Goal: Task Accomplishment & Management: Complete application form

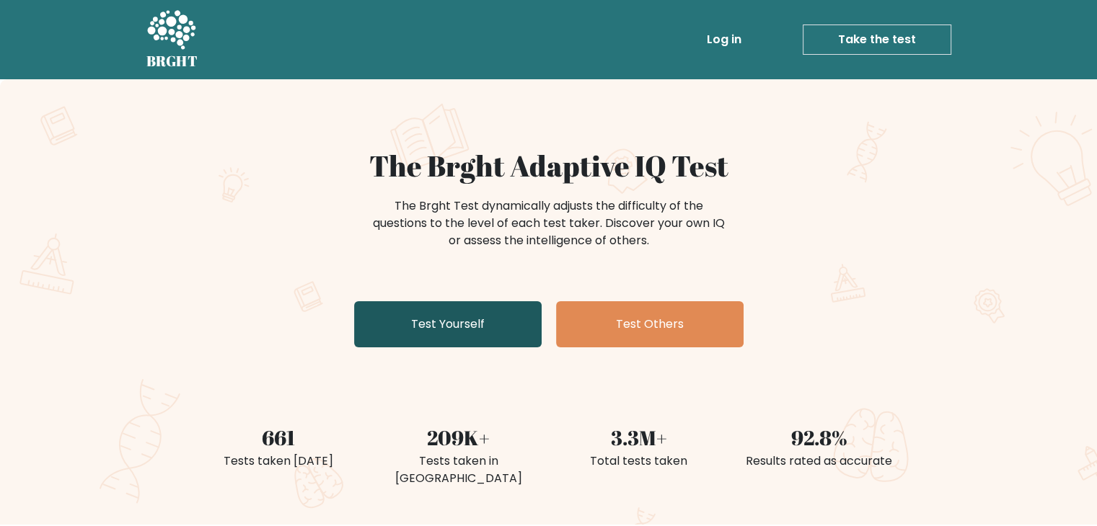
click at [475, 329] on link "Test Yourself" at bounding box center [447, 324] width 187 height 46
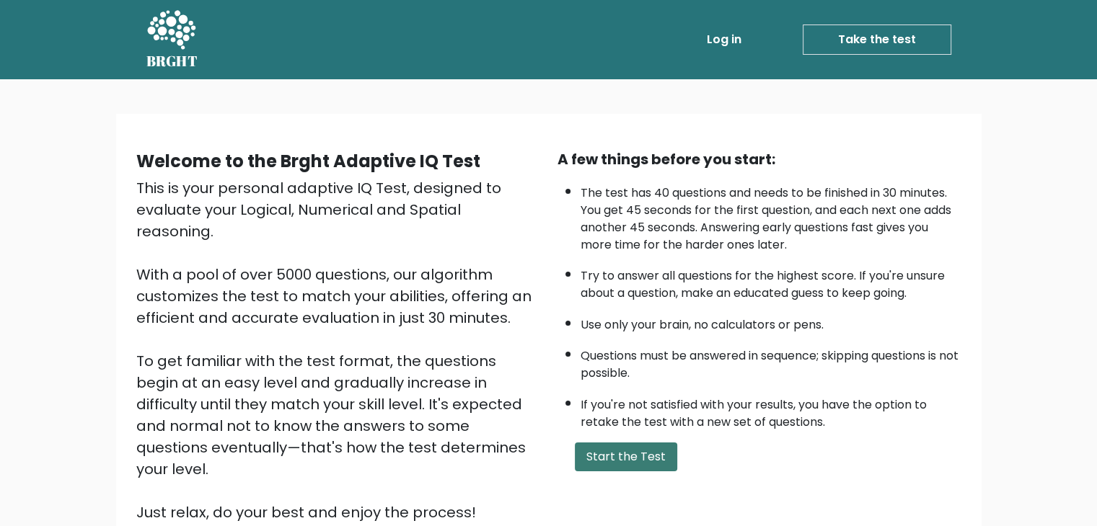
click at [625, 452] on button "Start the Test" at bounding box center [626, 457] width 102 height 29
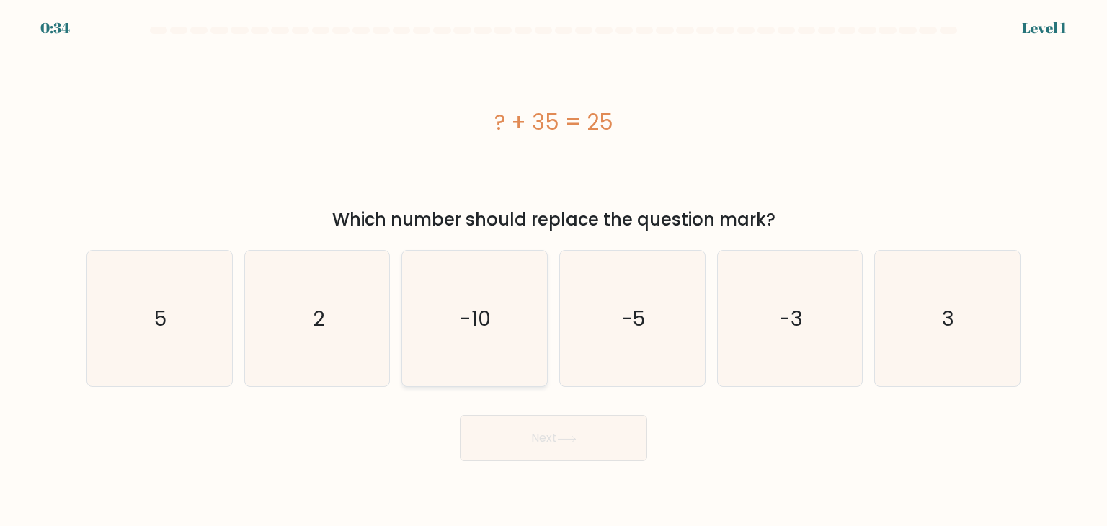
click at [493, 355] on icon "-10" at bounding box center [475, 319] width 136 height 136
click at [554, 270] on input "c. -10" at bounding box center [554, 266] width 1 height 7
radio input "true"
click at [513, 445] on button "Next" at bounding box center [553, 438] width 187 height 46
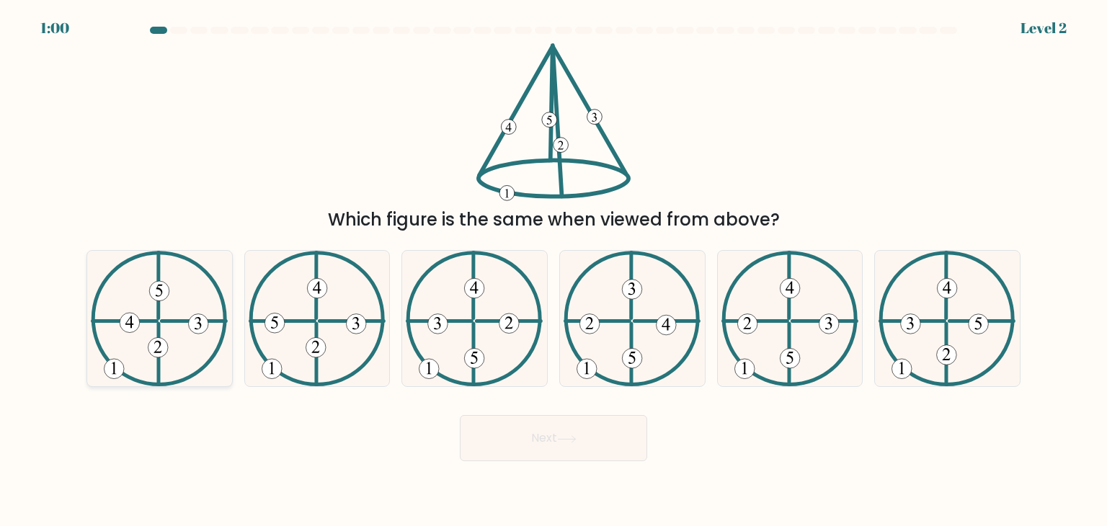
click at [139, 353] on icon at bounding box center [159, 319] width 137 height 136
click at [554, 270] on input "a." at bounding box center [554, 266] width 1 height 7
radio input "true"
click at [476, 454] on button "Next" at bounding box center [553, 438] width 187 height 46
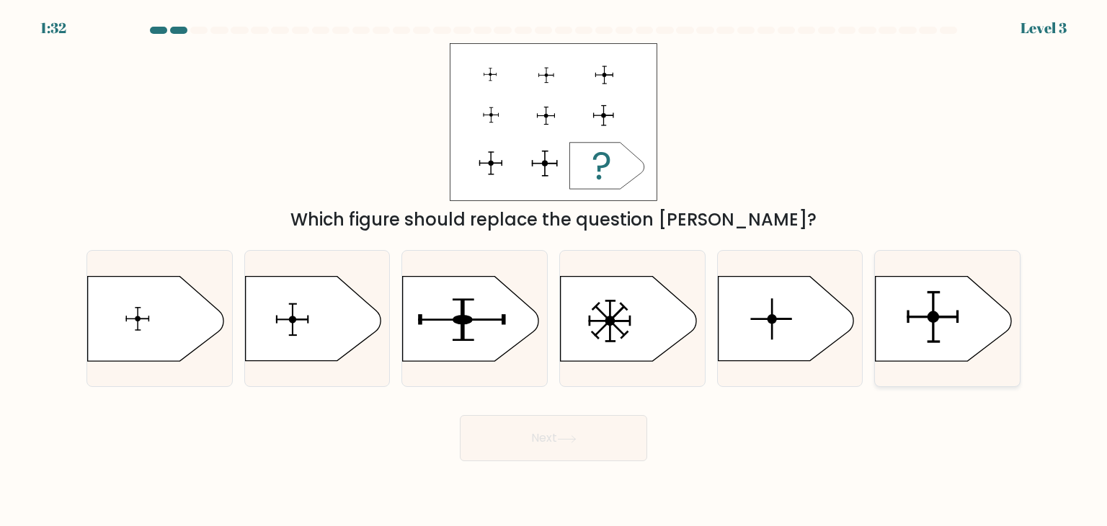
click at [917, 310] on icon at bounding box center [944, 319] width 136 height 84
click at [554, 270] on input "f." at bounding box center [554, 266] width 1 height 7
radio input "true"
click at [571, 422] on button "Next" at bounding box center [553, 438] width 187 height 46
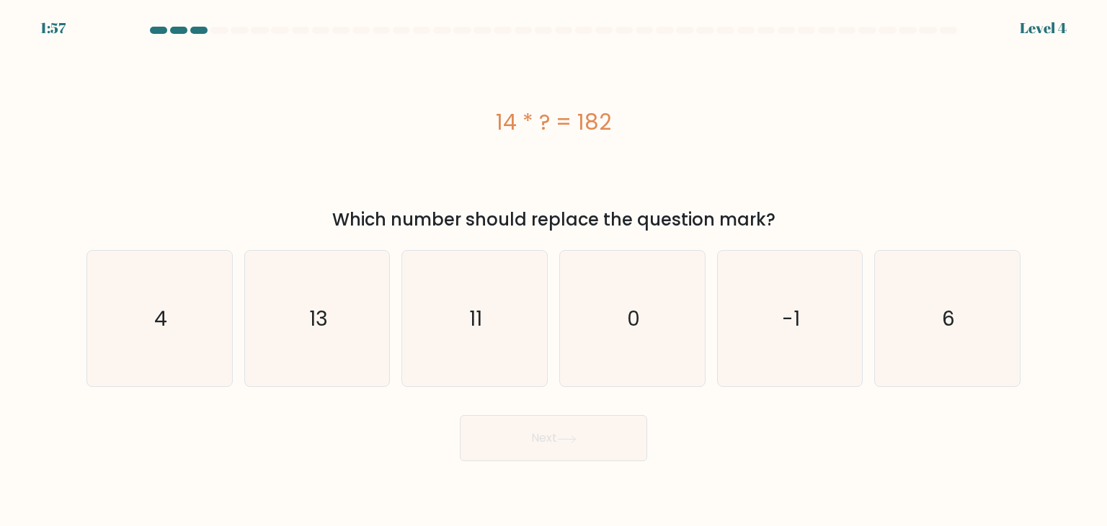
click at [683, 413] on div "Next" at bounding box center [554, 432] width 952 height 57
click at [330, 315] on icon "13" at bounding box center [317, 319] width 136 height 136
click at [554, 270] on input "b. 13" at bounding box center [554, 266] width 1 height 7
radio input "true"
click at [508, 446] on button "Next" at bounding box center [553, 438] width 187 height 46
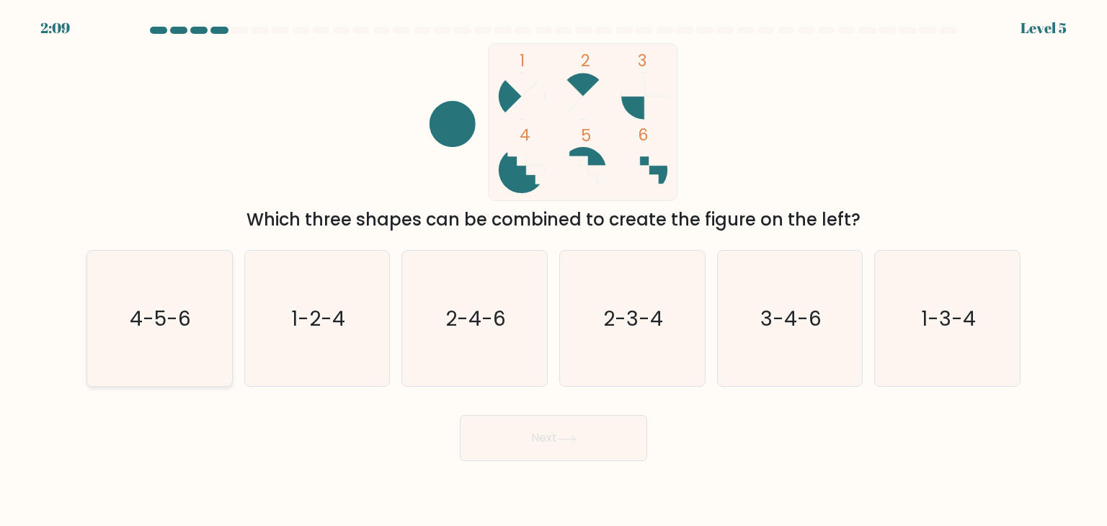
click at [172, 309] on text "4-5-6" at bounding box center [160, 318] width 61 height 29
click at [554, 270] on input "a. 4-5-6" at bounding box center [554, 266] width 1 height 7
radio input "true"
click at [627, 445] on button "Next" at bounding box center [553, 438] width 187 height 46
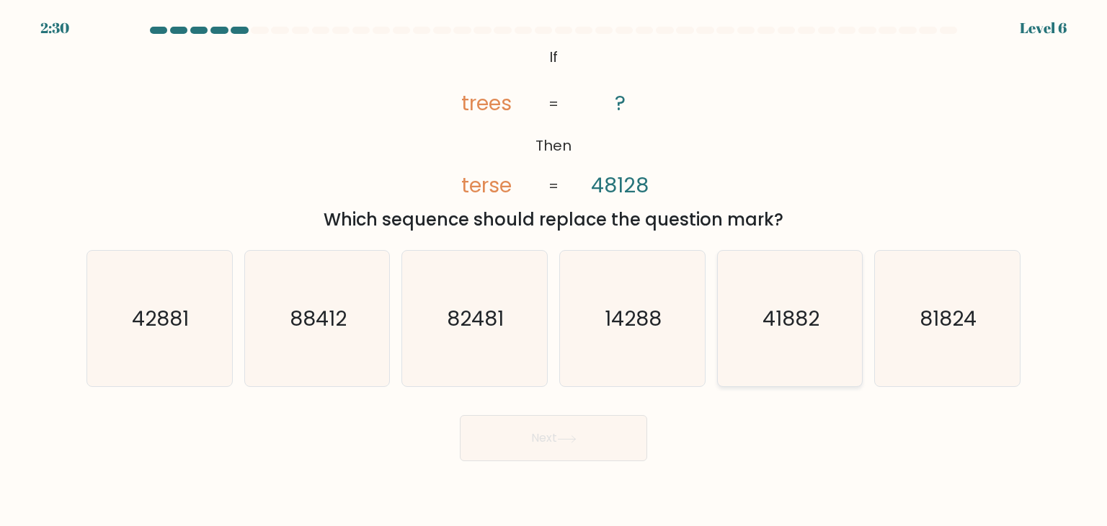
click at [761, 345] on icon "41882" at bounding box center [790, 319] width 136 height 136
click at [554, 270] on input "e. 41882" at bounding box center [554, 266] width 1 height 7
radio input "true"
click at [619, 445] on button "Next" at bounding box center [553, 438] width 187 height 46
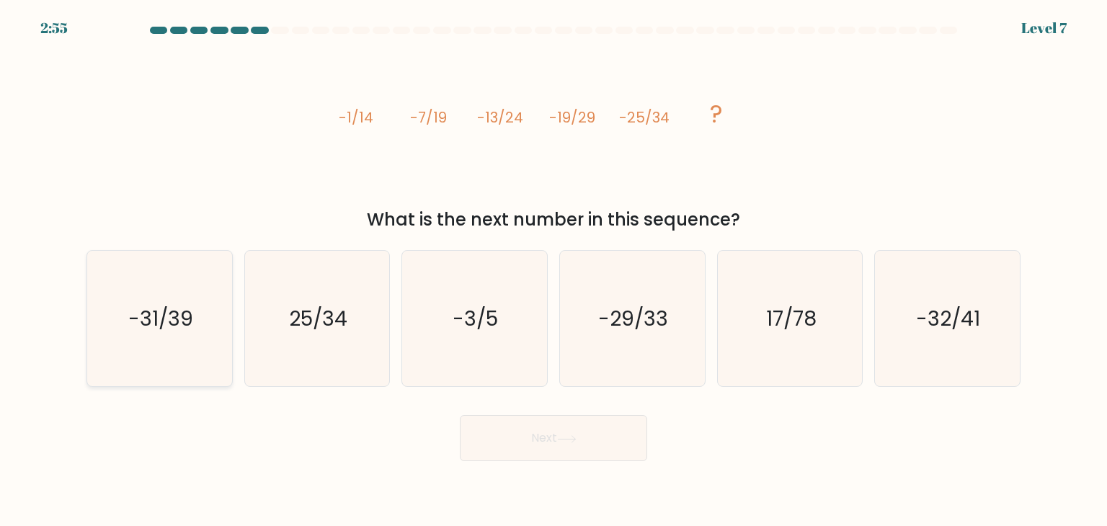
click at [162, 340] on icon "-31/39" at bounding box center [160, 319] width 136 height 136
click at [554, 270] on input "a. -31/39" at bounding box center [554, 266] width 1 height 7
radio input "true"
click at [539, 444] on button "Next" at bounding box center [553, 438] width 187 height 46
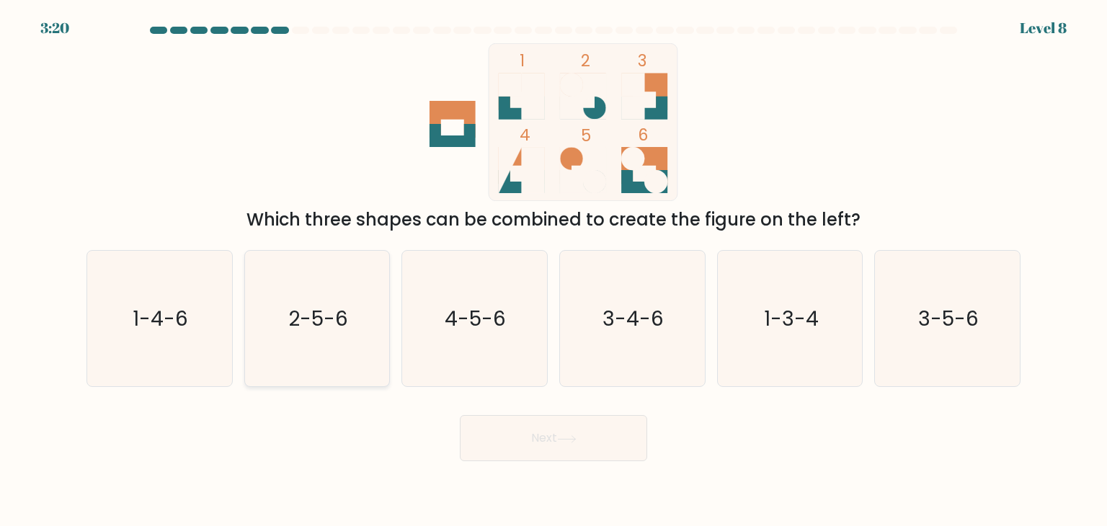
click at [360, 319] on icon "2-5-6" at bounding box center [317, 319] width 136 height 136
click at [554, 270] on input "b. 2-5-6" at bounding box center [554, 266] width 1 height 7
radio input "true"
click at [518, 430] on button "Next" at bounding box center [553, 438] width 187 height 46
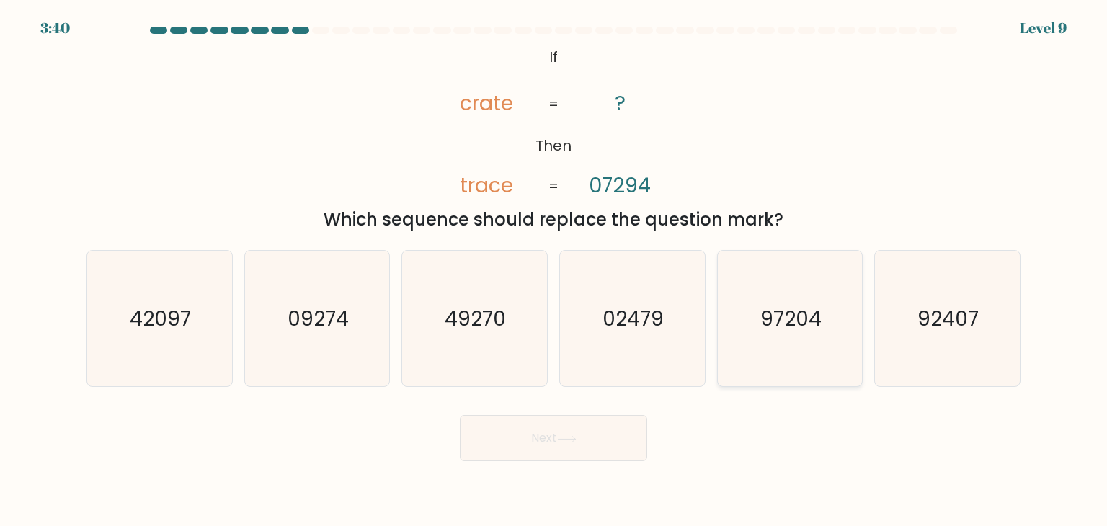
click at [793, 329] on text "97204" at bounding box center [791, 318] width 61 height 29
click at [554, 270] on input "e. 97204" at bounding box center [554, 266] width 1 height 7
radio input "true"
click at [531, 450] on button "Next" at bounding box center [553, 438] width 187 height 46
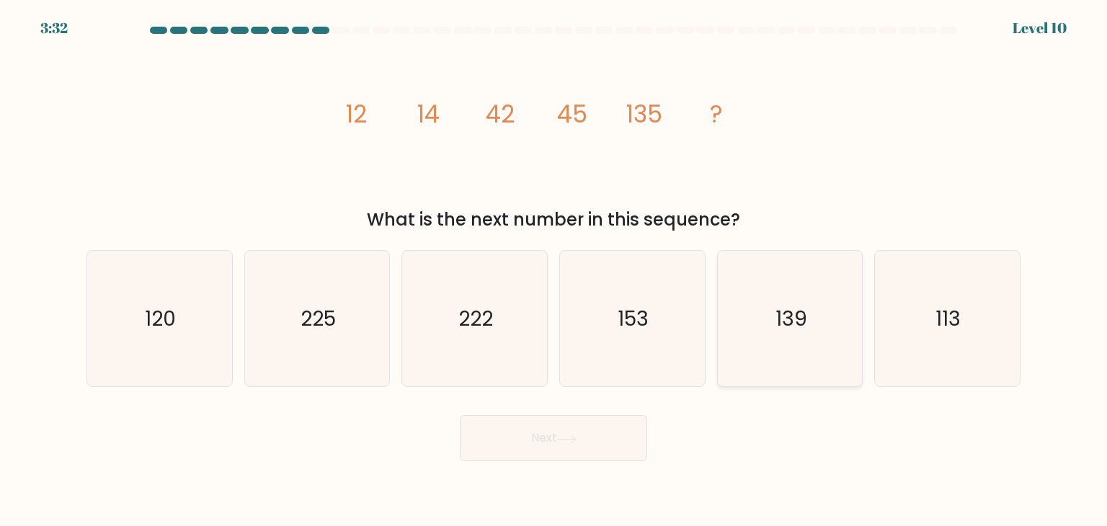
click at [756, 381] on icon "139" at bounding box center [790, 319] width 136 height 136
click at [554, 270] on input "e. 139" at bounding box center [554, 266] width 1 height 7
radio input "true"
click at [557, 443] on button "Next" at bounding box center [553, 438] width 187 height 46
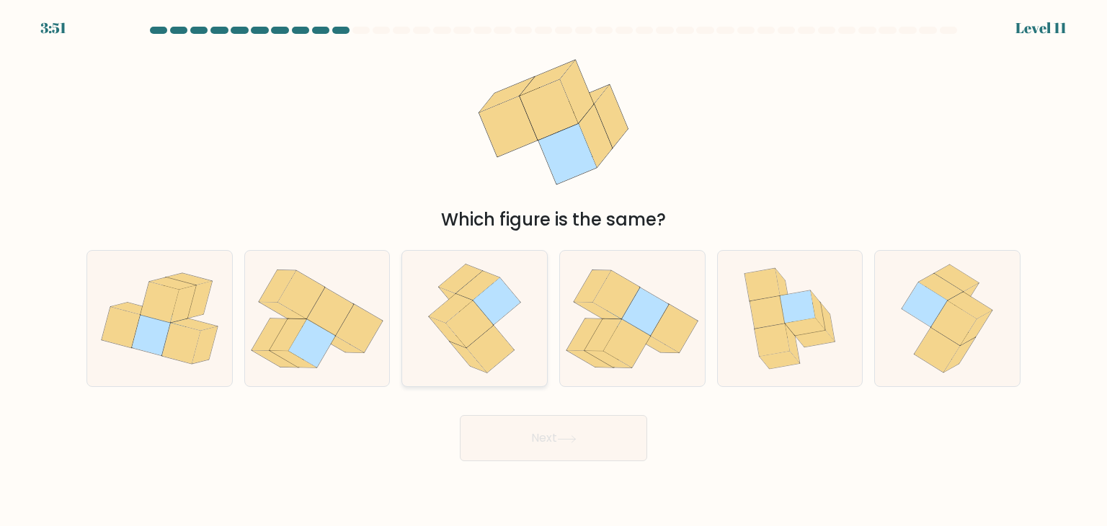
click at [513, 334] on icon at bounding box center [475, 319] width 110 height 136
click at [554, 270] on input "c." at bounding box center [554, 266] width 1 height 7
radio input "true"
click at [530, 433] on button "Next" at bounding box center [553, 438] width 187 height 46
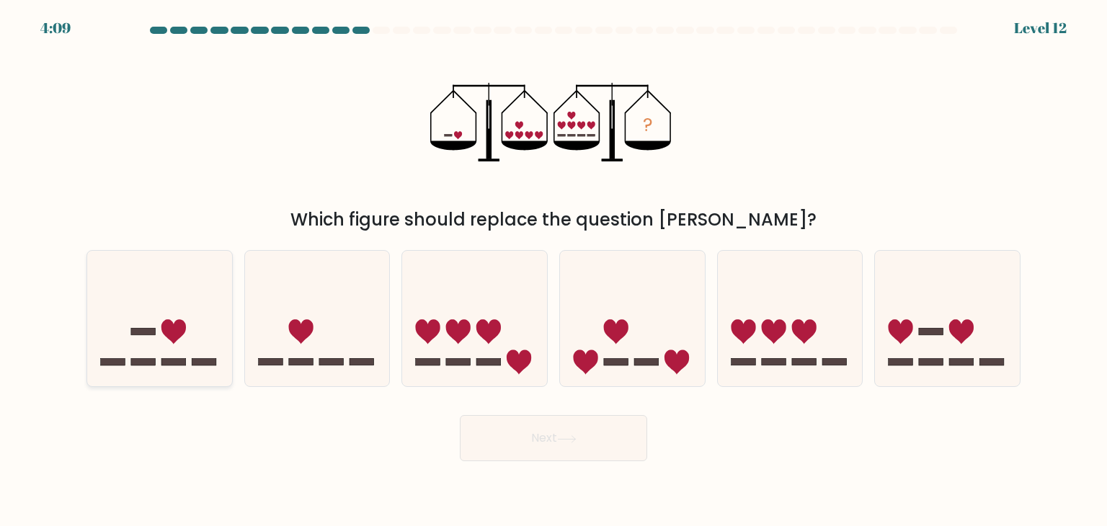
click at [177, 365] on rect at bounding box center [173, 362] width 25 height 7
click at [554, 270] on input "a." at bounding box center [554, 266] width 1 height 7
radio input "true"
click at [614, 450] on button "Next" at bounding box center [553, 438] width 187 height 46
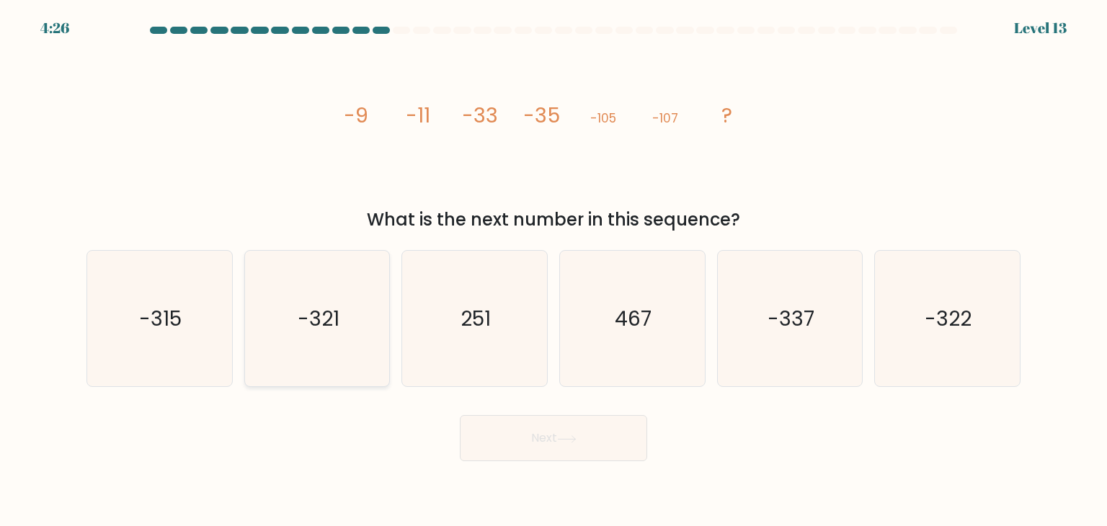
click at [330, 298] on icon "-321" at bounding box center [317, 319] width 136 height 136
click at [554, 270] on input "b. -321" at bounding box center [554, 266] width 1 height 7
radio input "true"
click at [559, 451] on button "Next" at bounding box center [553, 438] width 187 height 46
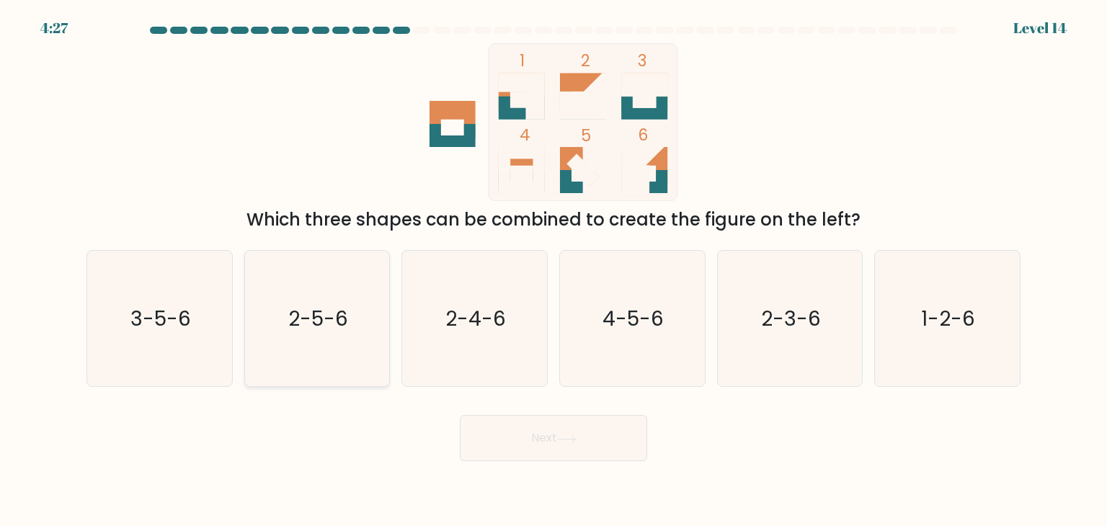
click at [332, 300] on icon "2-5-6" at bounding box center [317, 319] width 136 height 136
click at [554, 270] on input "b. 2-5-6" at bounding box center [554, 266] width 1 height 7
radio input "true"
click at [574, 444] on button "Next" at bounding box center [553, 438] width 187 height 46
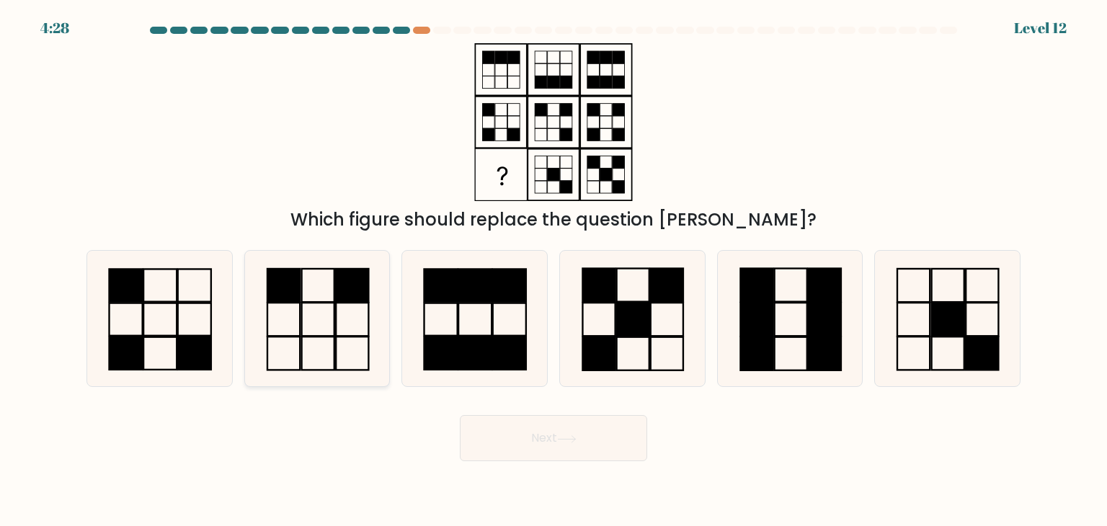
click at [304, 329] on icon at bounding box center [317, 319] width 136 height 136
click at [554, 270] on input "b." at bounding box center [554, 266] width 1 height 7
radio input "true"
click at [619, 432] on button "Next" at bounding box center [553, 438] width 187 height 46
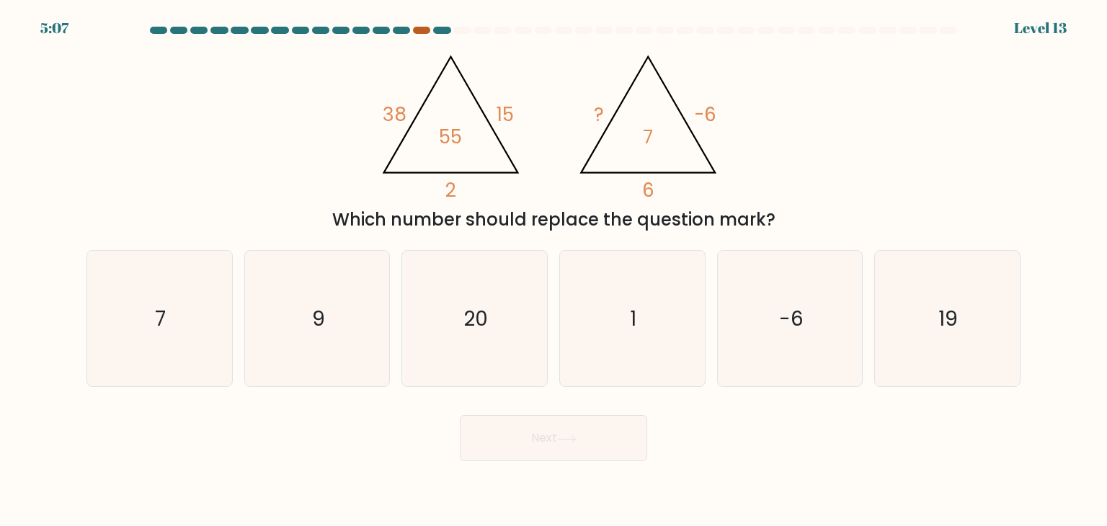
click at [422, 32] on div at bounding box center [421, 30] width 17 height 7
click at [438, 30] on div at bounding box center [441, 30] width 17 height 7
click at [400, 31] on div at bounding box center [401, 30] width 17 height 7
click at [450, 29] on div at bounding box center [441, 30] width 17 height 7
click at [147, 296] on icon "7" at bounding box center [160, 319] width 136 height 136
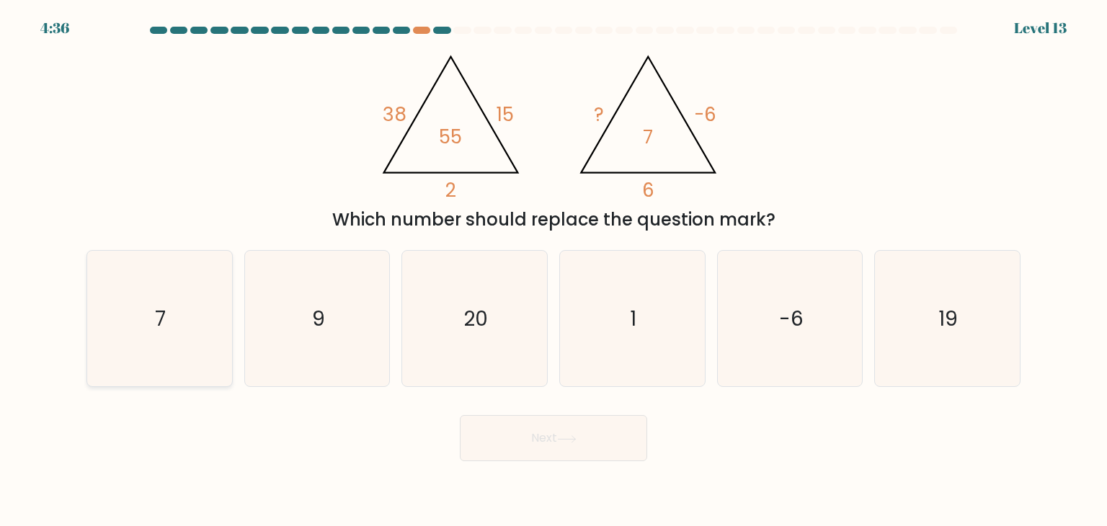
click at [554, 270] on input "a. 7" at bounding box center [554, 266] width 1 height 7
radio input "true"
click at [595, 451] on button "Next" at bounding box center [553, 438] width 187 height 46
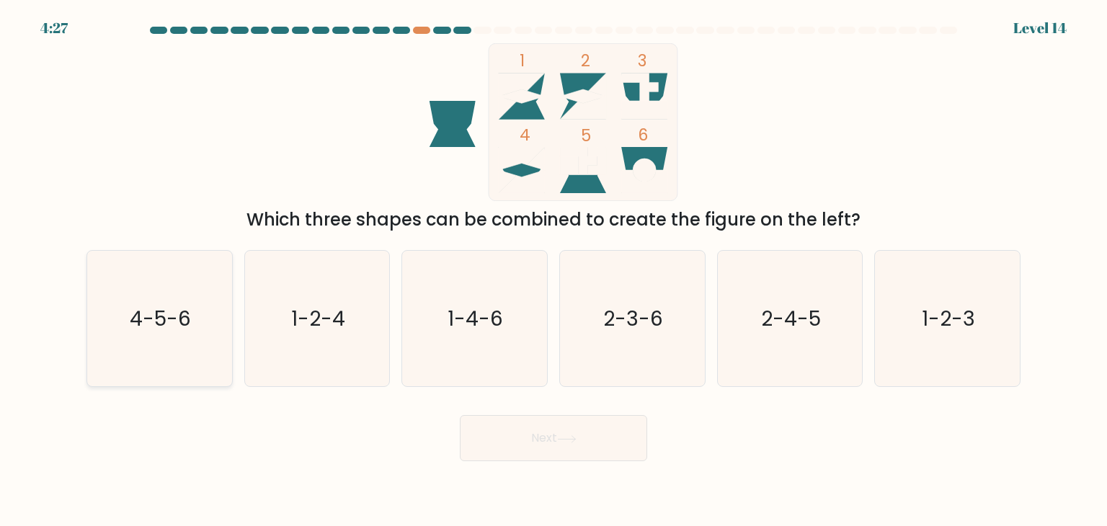
click at [177, 301] on icon "4-5-6" at bounding box center [160, 319] width 136 height 136
click at [554, 270] on input "a. 4-5-6" at bounding box center [554, 266] width 1 height 7
radio input "true"
click at [523, 451] on button "Next" at bounding box center [553, 438] width 187 height 46
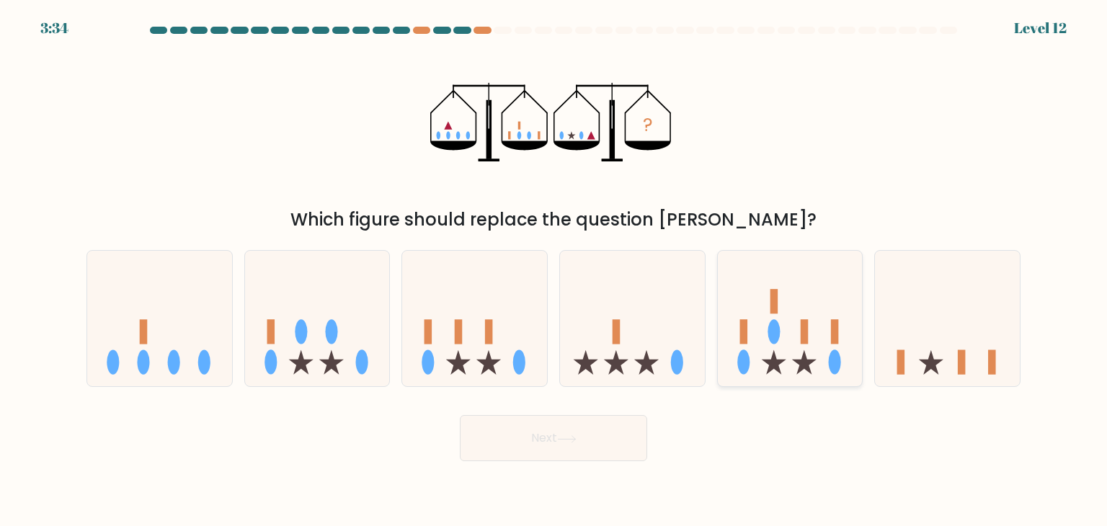
click at [791, 332] on icon at bounding box center [790, 319] width 145 height 120
click at [554, 270] on input "e." at bounding box center [554, 266] width 1 height 7
radio input "true"
click at [606, 431] on button "Next" at bounding box center [553, 438] width 187 height 46
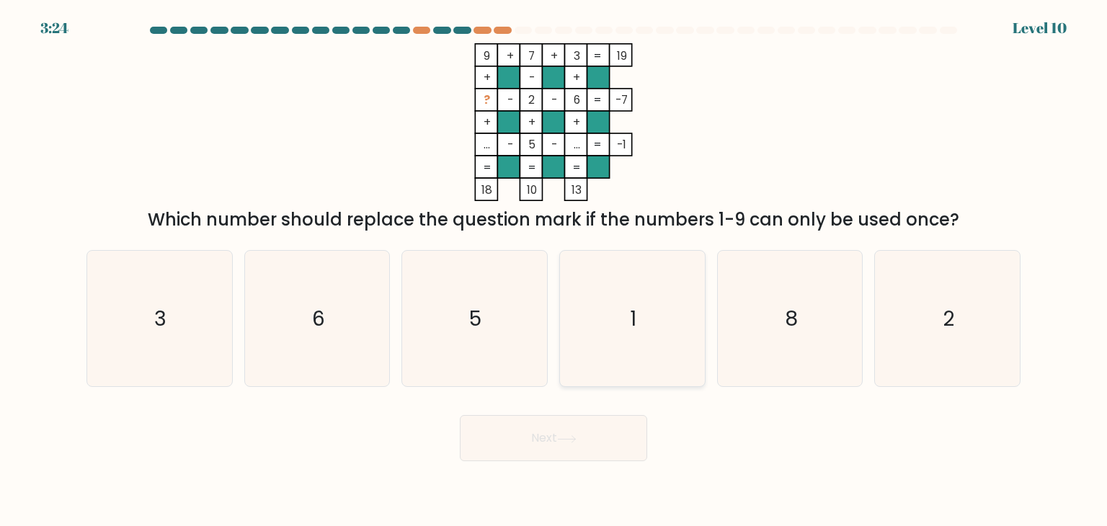
click at [617, 329] on icon "1" at bounding box center [633, 319] width 136 height 136
click at [554, 270] on input "d. 1" at bounding box center [554, 266] width 1 height 7
radio input "true"
click at [579, 419] on button "Next" at bounding box center [553, 438] width 187 height 46
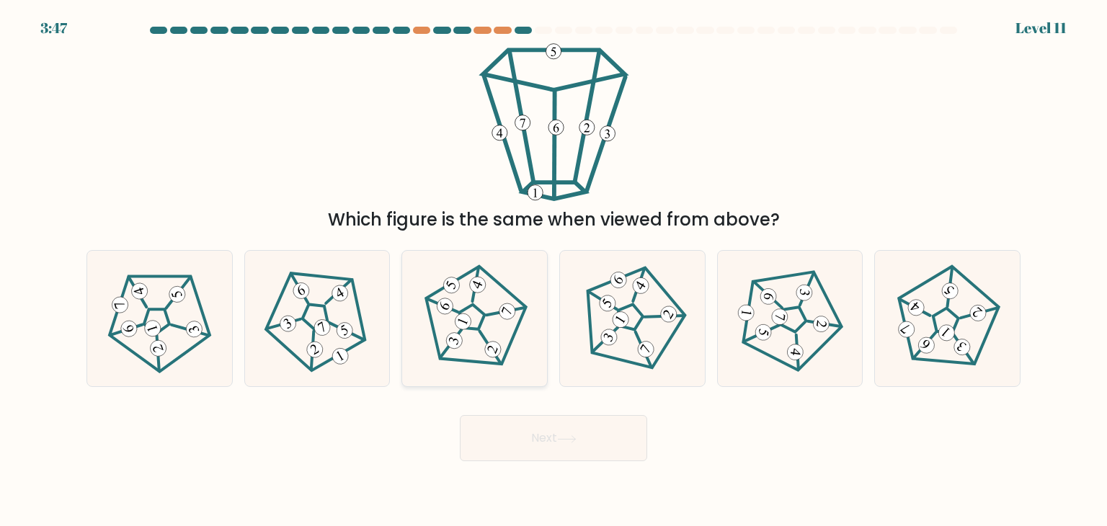
click at [469, 300] on icon at bounding box center [474, 319] width 109 height 109
click at [554, 270] on input "c." at bounding box center [554, 266] width 1 height 7
radio input "true"
click at [543, 444] on button "Next" at bounding box center [553, 438] width 187 height 46
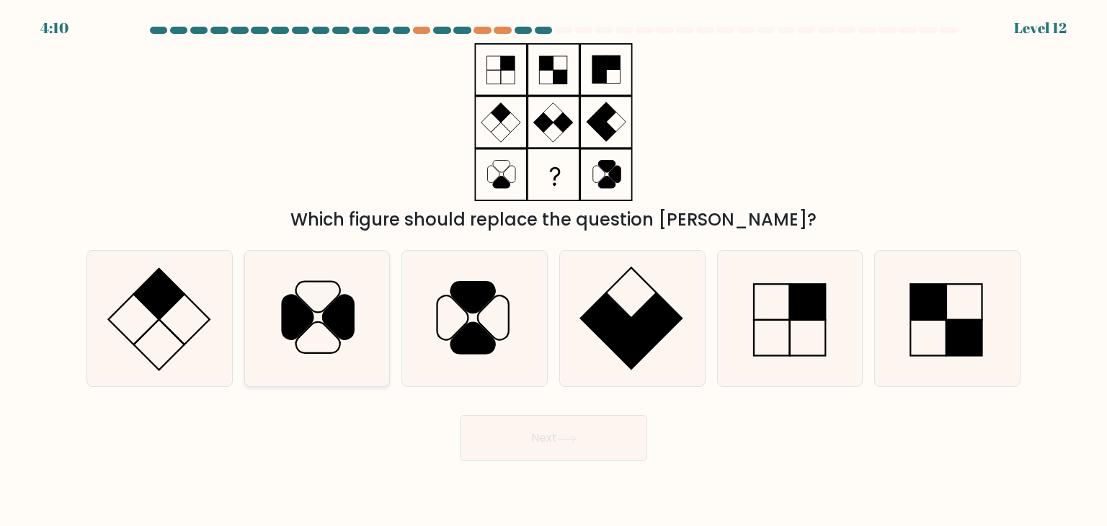
click at [341, 309] on icon at bounding box center [338, 318] width 31 height 44
click at [554, 270] on input "b." at bounding box center [554, 266] width 1 height 7
radio input "true"
click at [554, 422] on button "Next" at bounding box center [553, 438] width 187 height 46
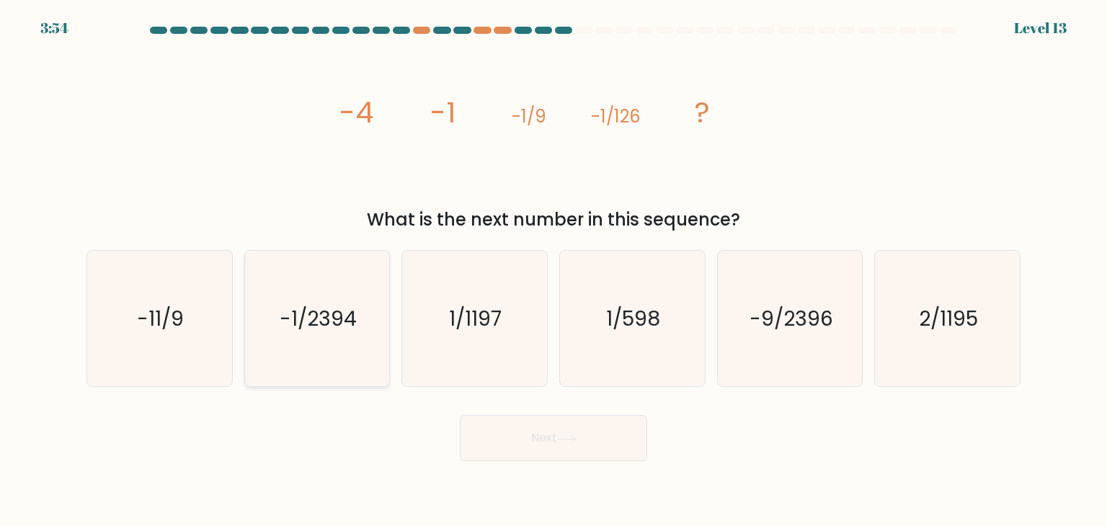
click at [297, 338] on icon "-1/2394" at bounding box center [317, 319] width 136 height 136
click at [554, 270] on input "b. -1/2394" at bounding box center [554, 266] width 1 height 7
radio input "true"
click at [531, 430] on button "Next" at bounding box center [553, 438] width 187 height 46
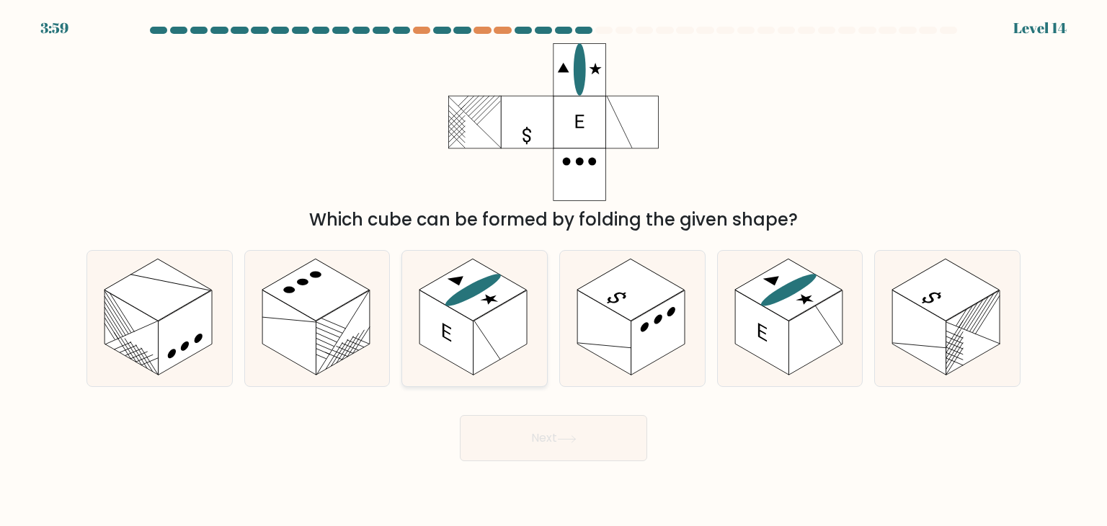
click at [487, 311] on rect at bounding box center [473, 290] width 107 height 62
click at [554, 270] on input "c." at bounding box center [554, 266] width 1 height 7
radio input "true"
click at [518, 451] on button "Next" at bounding box center [553, 438] width 187 height 46
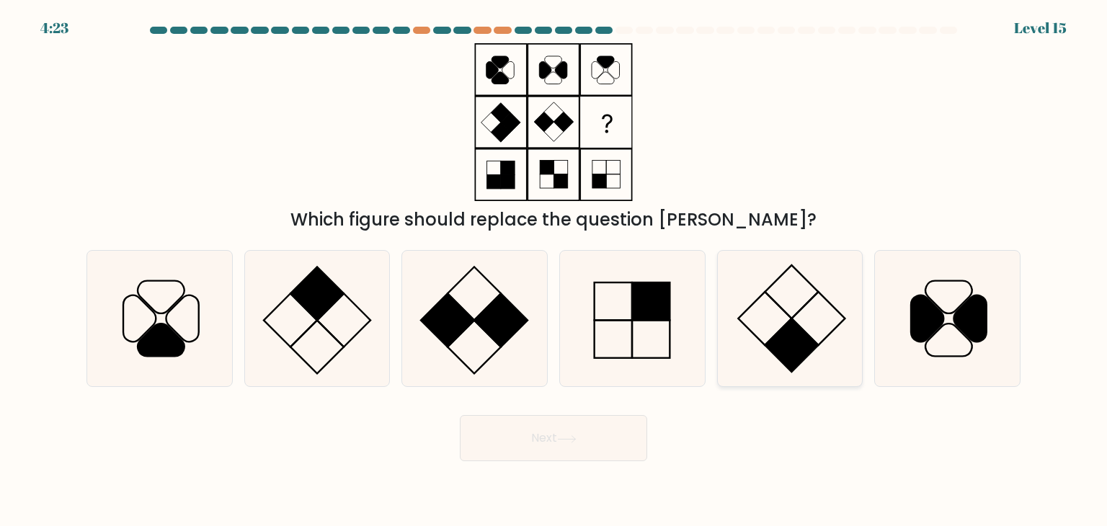
click at [807, 300] on icon at bounding box center [790, 319] width 136 height 136
click at [554, 270] on input "e." at bounding box center [554, 266] width 1 height 7
radio input "true"
click at [608, 453] on button "Next" at bounding box center [553, 438] width 187 height 46
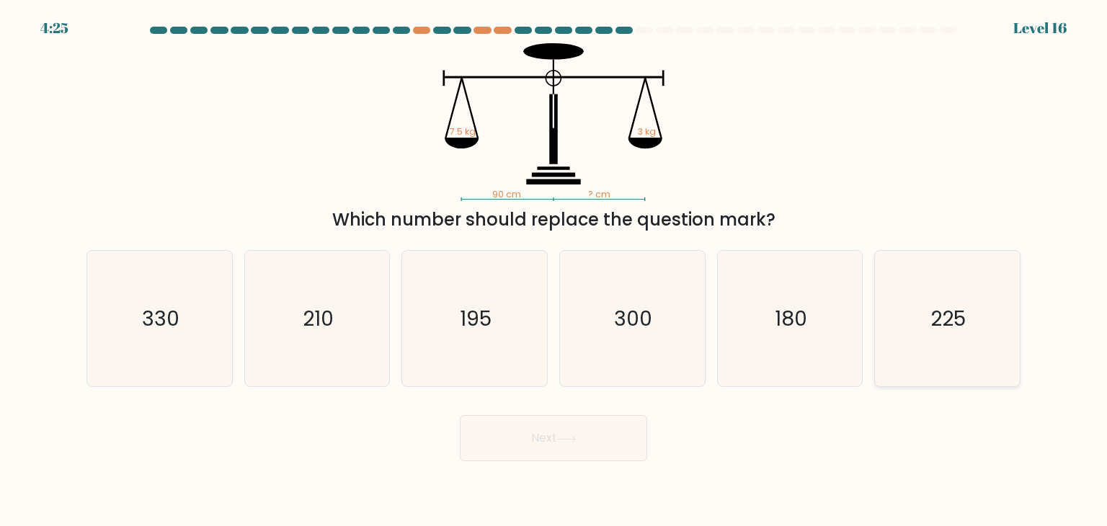
click at [913, 343] on icon "225" at bounding box center [948, 319] width 136 height 136
click at [554, 270] on input "f. 225" at bounding box center [554, 266] width 1 height 7
radio input "true"
click at [626, 428] on button "Next" at bounding box center [553, 438] width 187 height 46
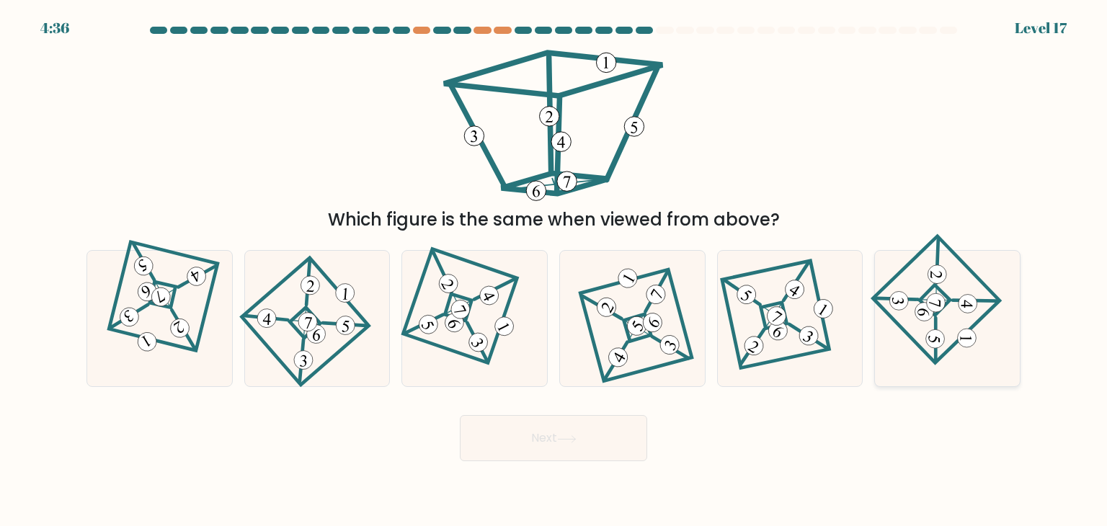
click at [940, 312] on icon at bounding box center [947, 319] width 93 height 109
click at [554, 270] on input "f." at bounding box center [554, 266] width 1 height 7
radio input "true"
click at [611, 433] on button "Next" at bounding box center [553, 438] width 187 height 46
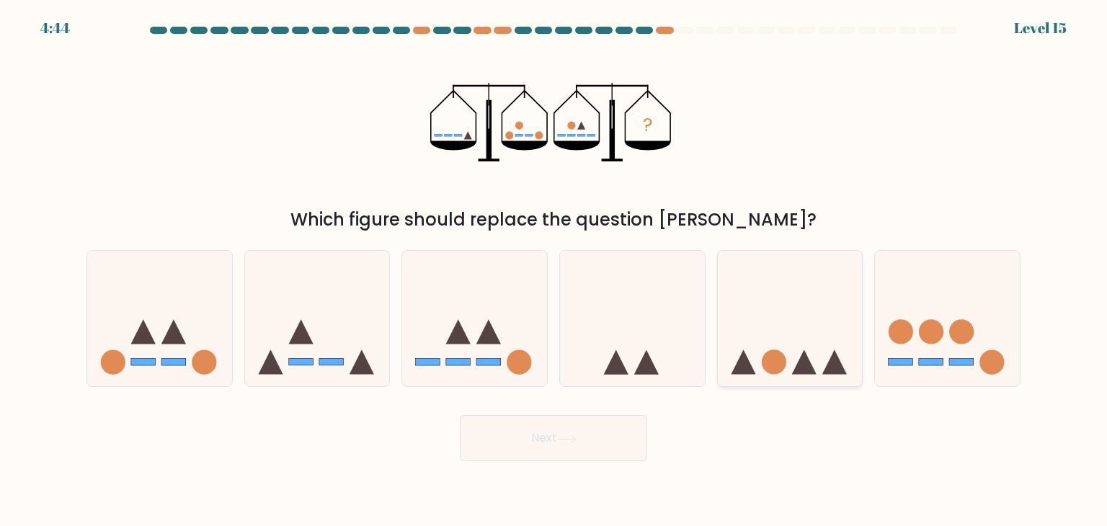
click at [781, 371] on circle at bounding box center [774, 362] width 25 height 25
click at [554, 270] on input "e." at bounding box center [554, 266] width 1 height 7
radio input "true"
click at [569, 444] on button "Next" at bounding box center [553, 438] width 187 height 46
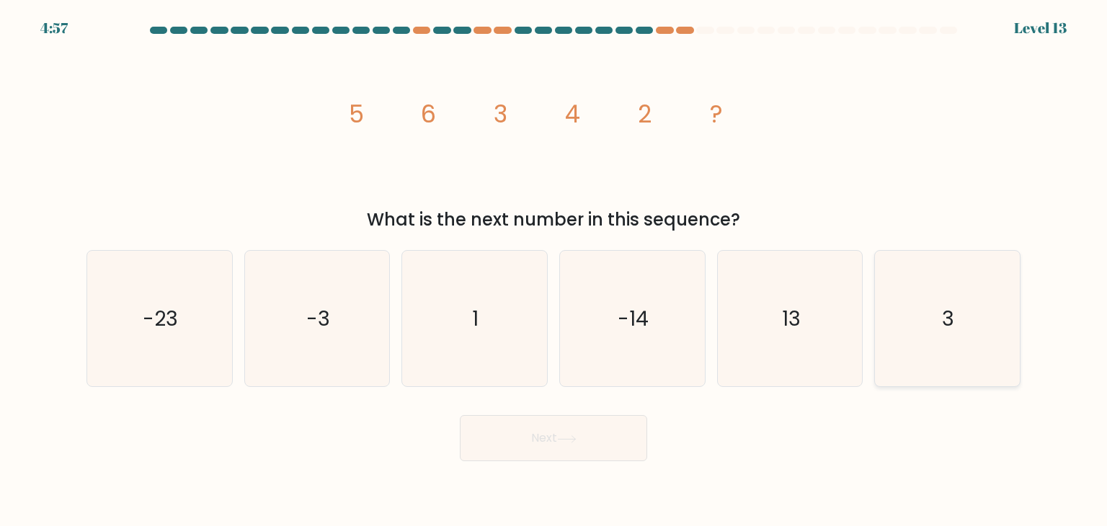
click at [1001, 304] on icon "3" at bounding box center [948, 319] width 136 height 136
click at [554, 270] on input "f. 3" at bounding box center [554, 266] width 1 height 7
radio input "true"
click at [583, 457] on button "Next" at bounding box center [553, 438] width 187 height 46
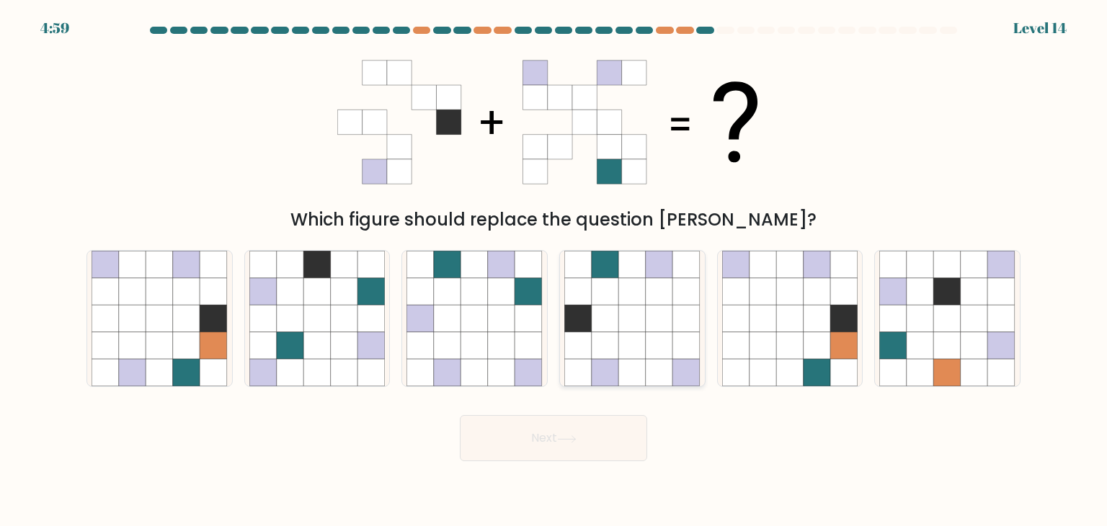
click at [636, 304] on icon at bounding box center [632, 291] width 27 height 27
click at [554, 270] on input "d." at bounding box center [554, 266] width 1 height 7
radio input "true"
click at [595, 433] on button "Next" at bounding box center [553, 438] width 187 height 46
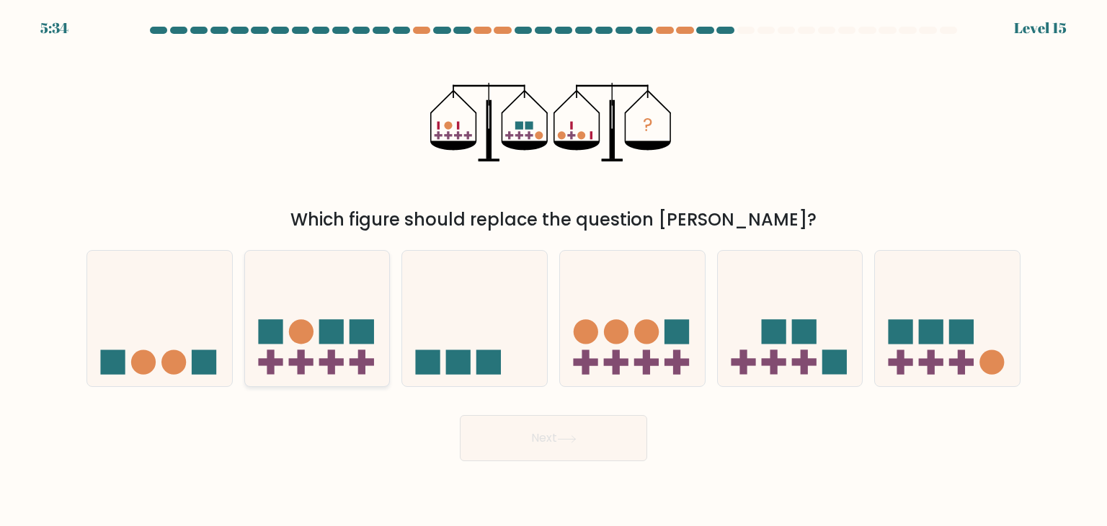
click at [326, 306] on icon at bounding box center [317, 319] width 145 height 120
click at [554, 270] on input "b." at bounding box center [554, 266] width 1 height 7
radio input "true"
click at [590, 455] on button "Next" at bounding box center [553, 438] width 187 height 46
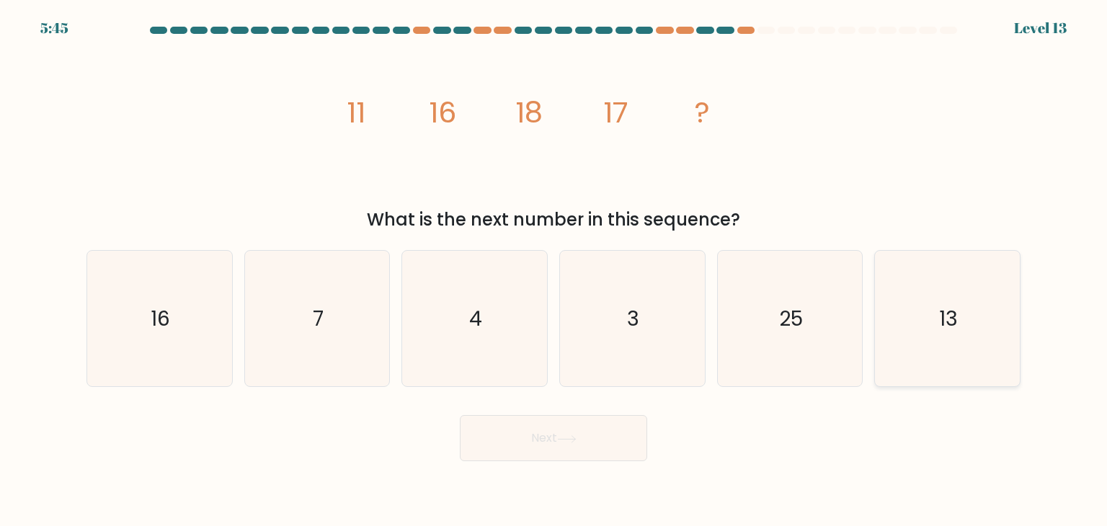
click at [967, 301] on icon "13" at bounding box center [948, 319] width 136 height 136
click at [554, 270] on input "f. 13" at bounding box center [554, 266] width 1 height 7
radio input "true"
click at [603, 445] on button "Next" at bounding box center [553, 438] width 187 height 46
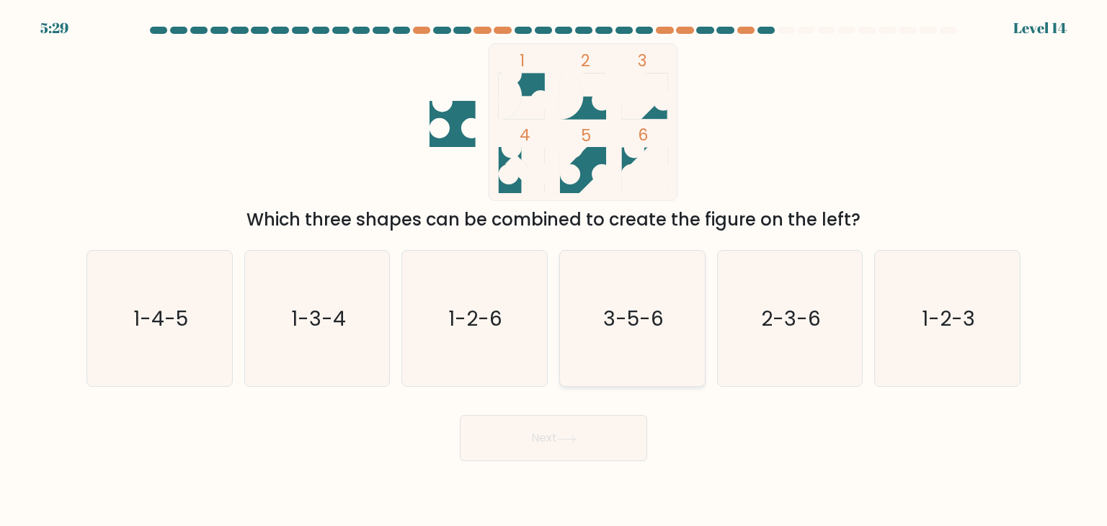
click at [655, 342] on icon "3-5-6" at bounding box center [633, 319] width 136 height 136
click at [554, 270] on input "d. 3-5-6" at bounding box center [554, 266] width 1 height 7
radio input "true"
click at [586, 452] on button "Next" at bounding box center [553, 438] width 187 height 46
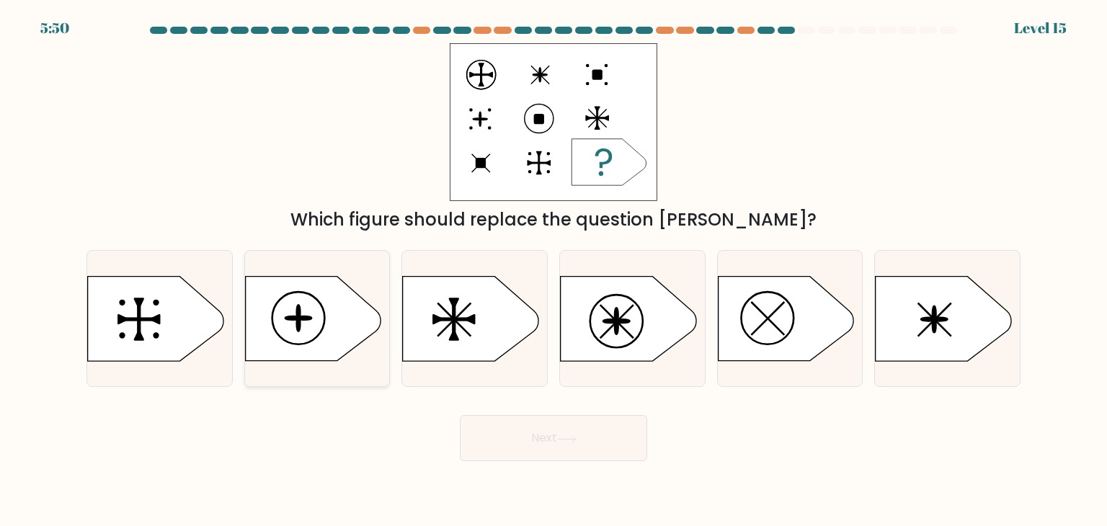
click at [309, 301] on icon at bounding box center [313, 319] width 136 height 84
click at [554, 270] on input "b." at bounding box center [554, 266] width 1 height 7
radio input "true"
click at [539, 416] on button "Next" at bounding box center [553, 438] width 187 height 46
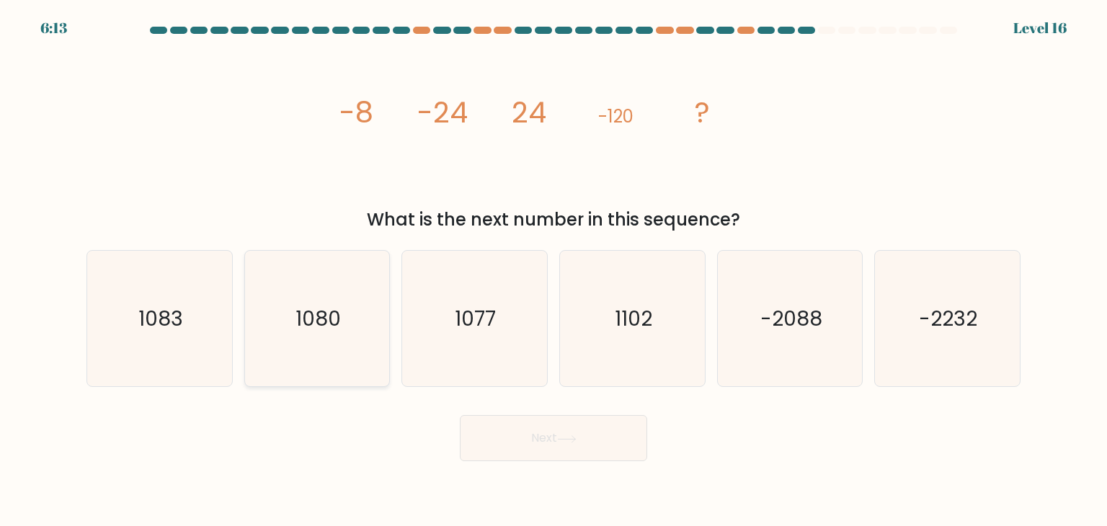
click at [293, 321] on icon "1080" at bounding box center [317, 319] width 136 height 136
click at [554, 270] on input "b. 1080" at bounding box center [554, 266] width 1 height 7
radio input "true"
click at [496, 426] on button "Next" at bounding box center [553, 438] width 187 height 46
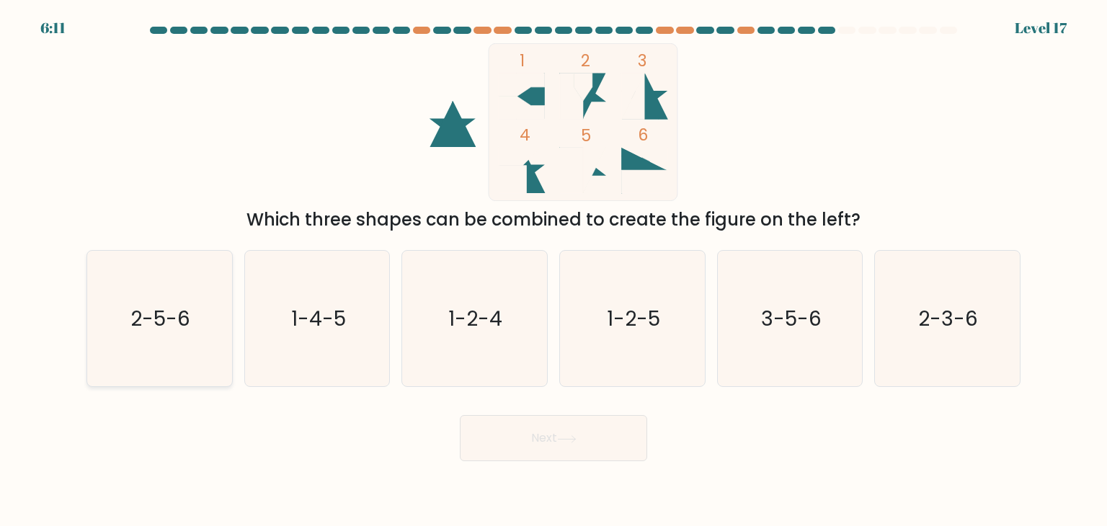
click at [162, 315] on text "2-5-6" at bounding box center [161, 318] width 60 height 29
click at [554, 270] on input "a. 2-5-6" at bounding box center [554, 266] width 1 height 7
radio input "true"
click at [574, 430] on button "Next" at bounding box center [553, 438] width 187 height 46
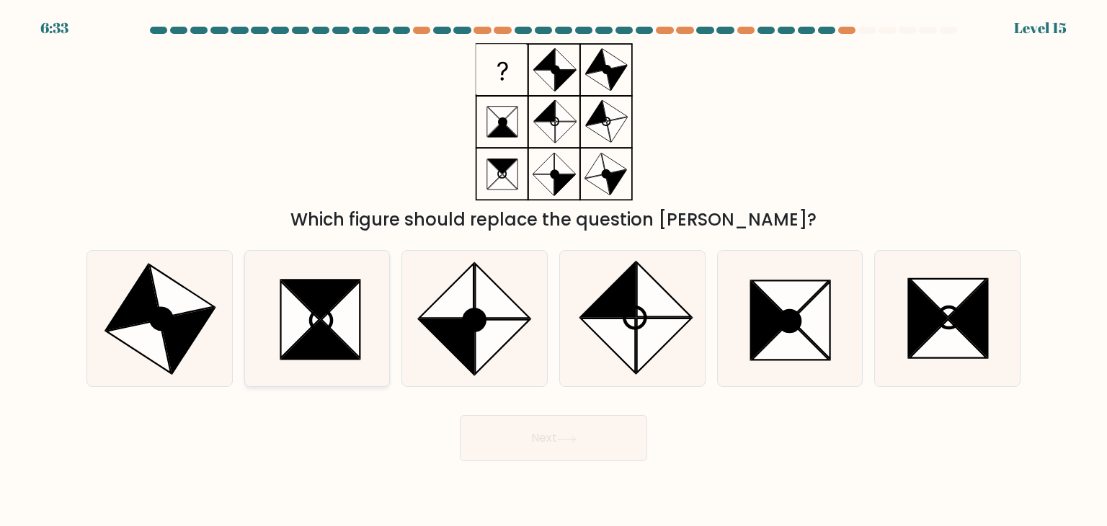
click at [332, 318] on icon at bounding box center [321, 320] width 21 height 21
click at [554, 270] on input "b." at bounding box center [554, 266] width 1 height 7
radio input "true"
click at [551, 432] on button "Next" at bounding box center [553, 438] width 187 height 46
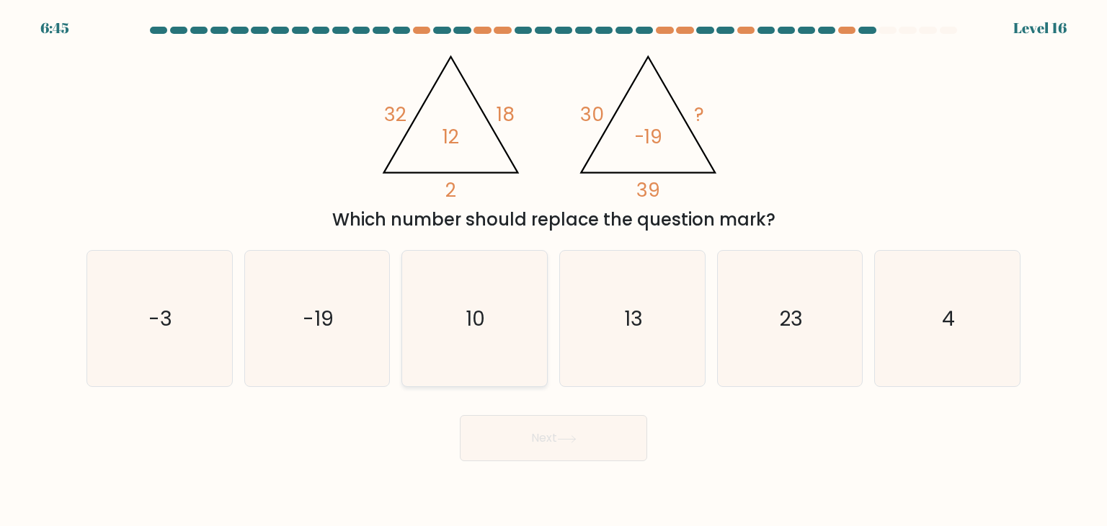
click at [482, 286] on icon "10" at bounding box center [475, 319] width 136 height 136
click at [554, 270] on input "c. 10" at bounding box center [554, 266] width 1 height 7
radio input "true"
click at [557, 422] on button "Next" at bounding box center [553, 438] width 187 height 46
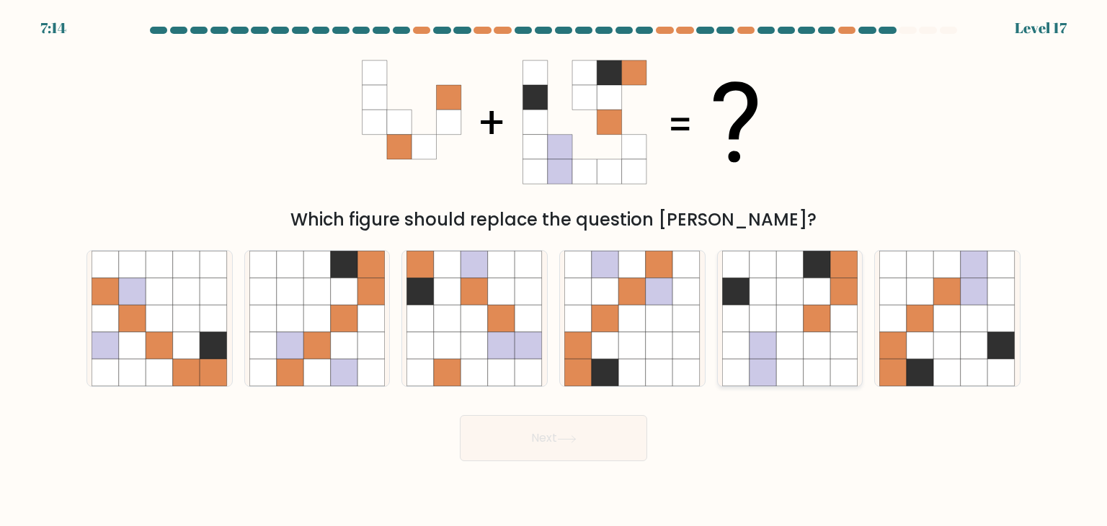
click at [822, 298] on icon at bounding box center [817, 291] width 27 height 27
click at [554, 270] on input "e." at bounding box center [554, 266] width 1 height 7
radio input "true"
click at [627, 428] on button "Next" at bounding box center [553, 438] width 187 height 46
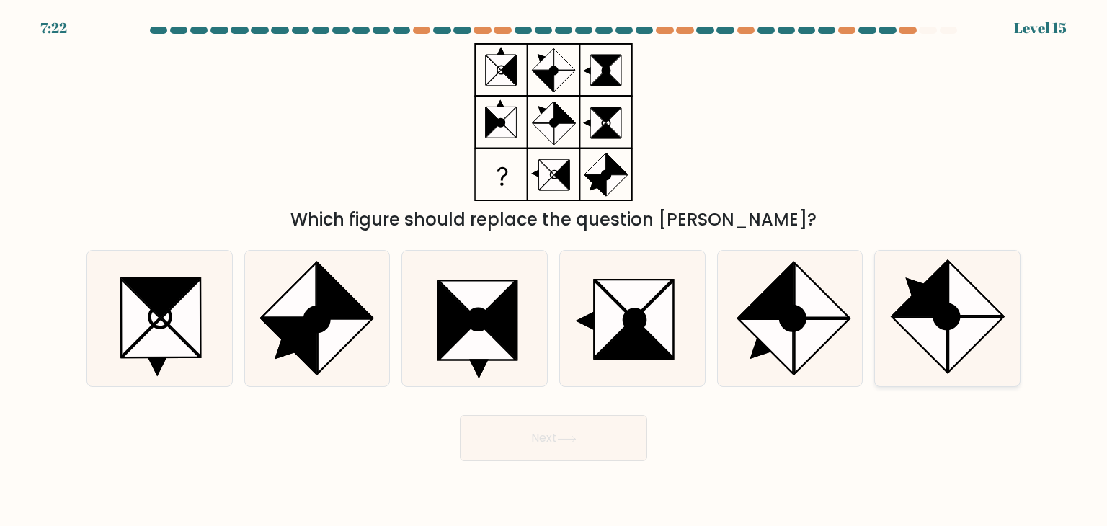
click at [902, 314] on icon at bounding box center [920, 289] width 55 height 55
click at [554, 270] on input "f." at bounding box center [554, 266] width 1 height 7
radio input "true"
click at [583, 443] on button "Next" at bounding box center [553, 438] width 187 height 46
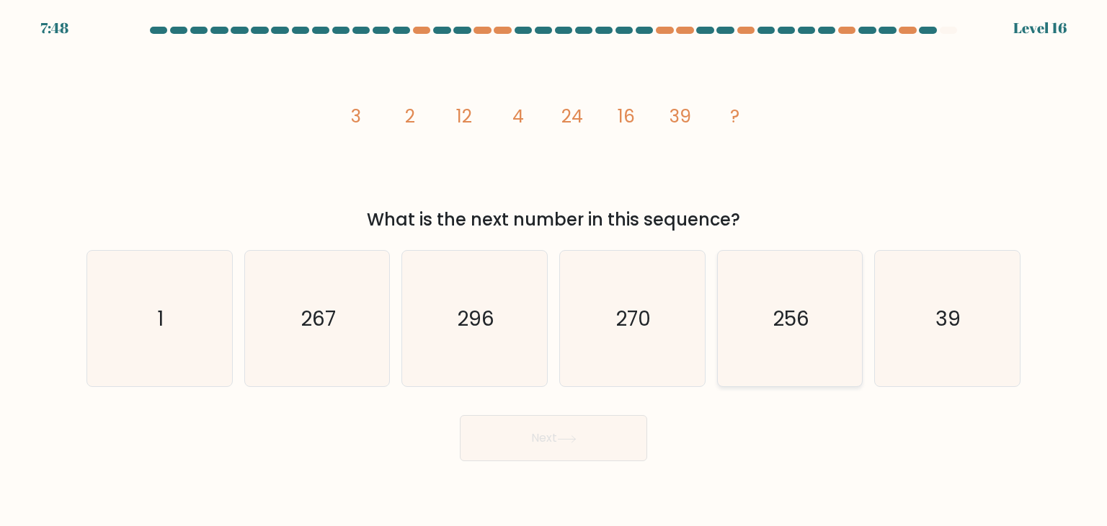
click at [758, 350] on icon "256" at bounding box center [790, 319] width 136 height 136
click at [554, 270] on input "e. 256" at bounding box center [554, 266] width 1 height 7
radio input "true"
click at [593, 442] on button "Next" at bounding box center [553, 438] width 187 height 46
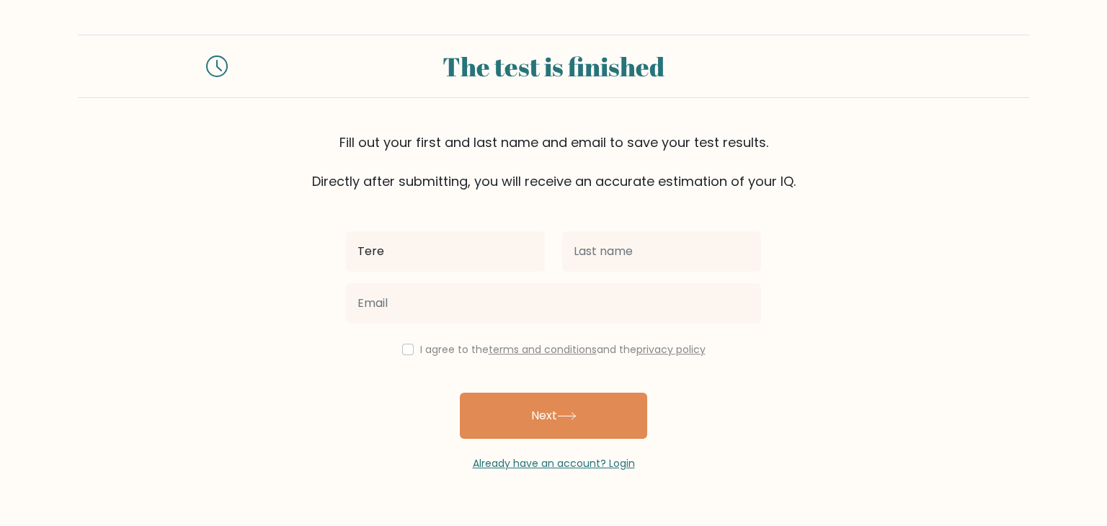
type input "[PERSON_NAME]"
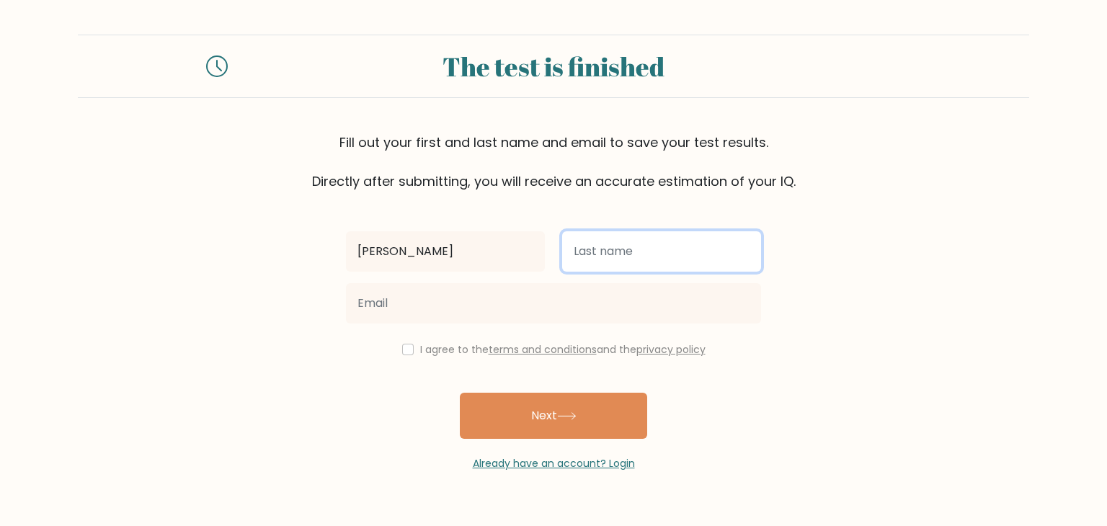
click at [608, 257] on input "text" at bounding box center [661, 251] width 199 height 40
type input "Bruma"
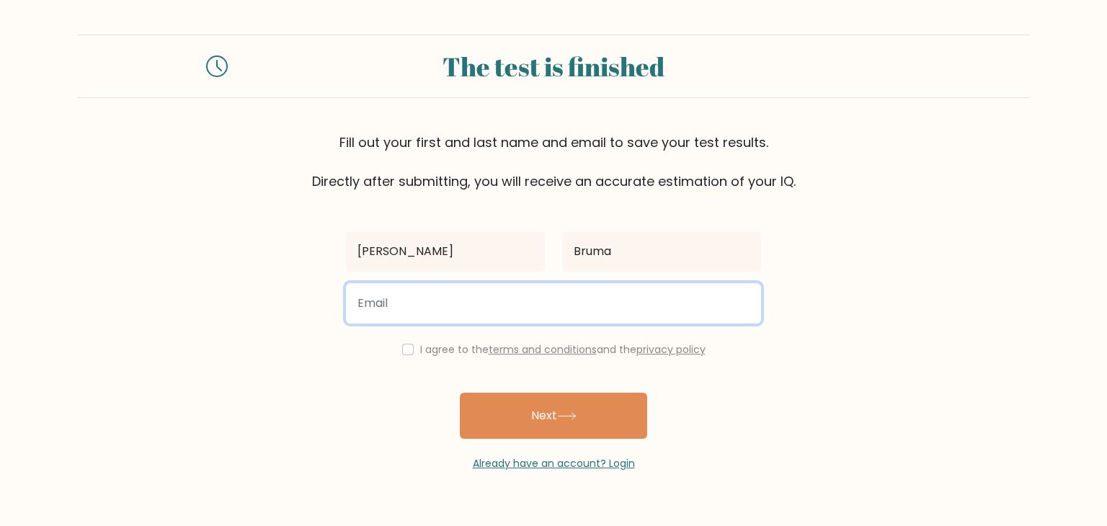
click at [580, 307] on input "email" at bounding box center [553, 303] width 415 height 40
type input "brumaterelyn@gmail.com"
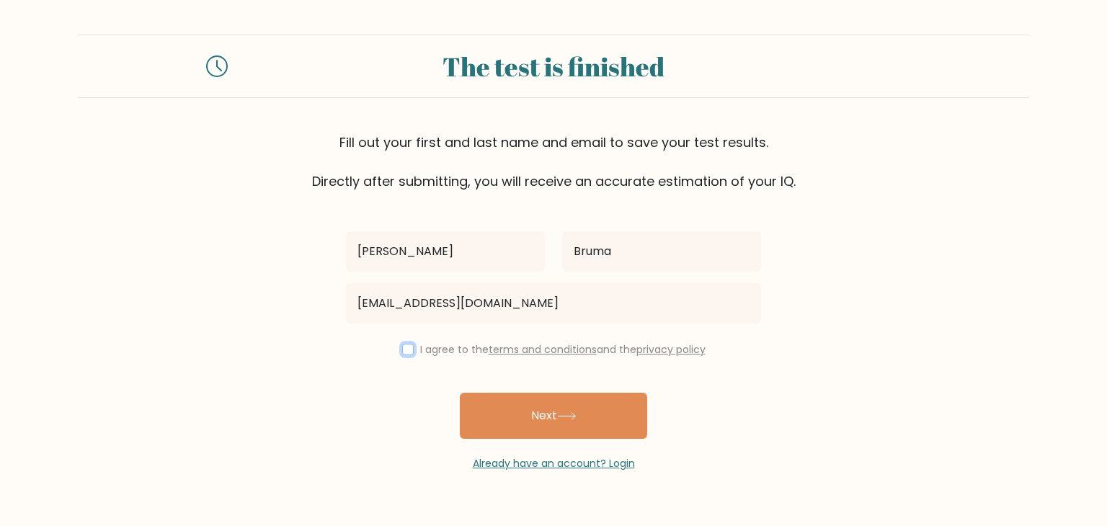
click at [405, 348] on input "checkbox" at bounding box center [408, 350] width 12 height 12
checkbox input "true"
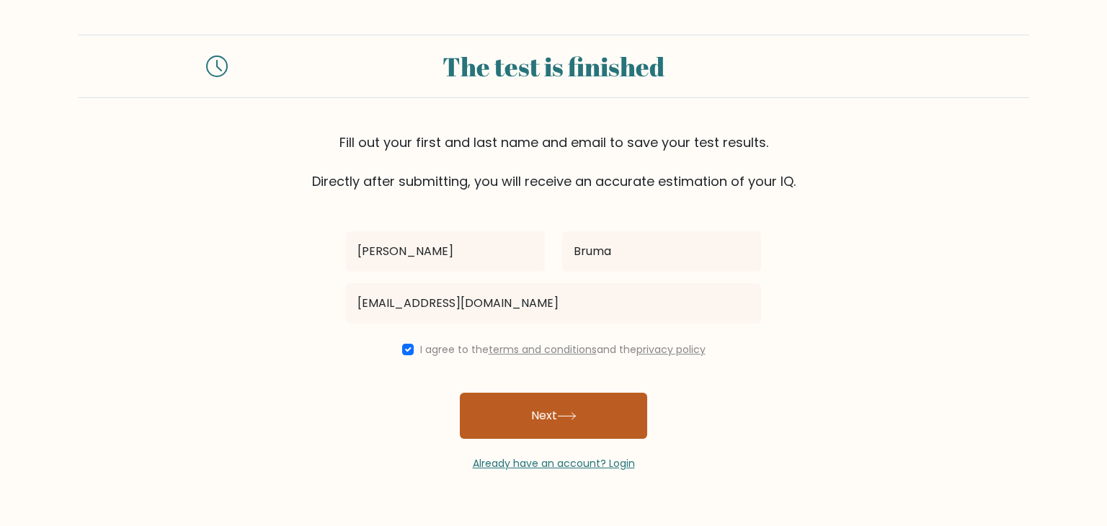
click at [544, 422] on button "Next" at bounding box center [553, 416] width 187 height 46
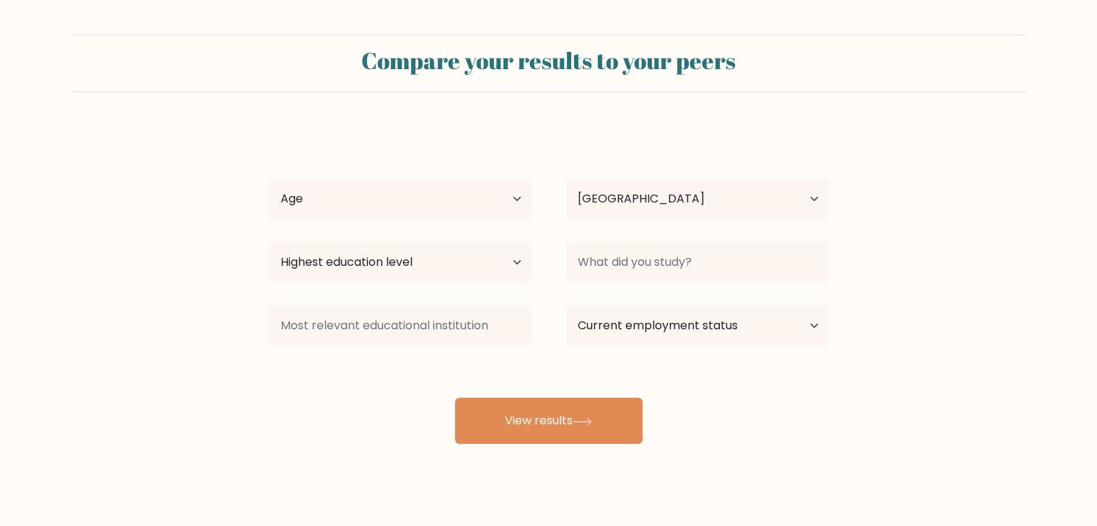
select select "PH"
click at [513, 209] on select "Age Under [DEMOGRAPHIC_DATA] [DEMOGRAPHIC_DATA] [DEMOGRAPHIC_DATA] [DEMOGRAPHIC…" at bounding box center [400, 199] width 262 height 40
select select "25_34"
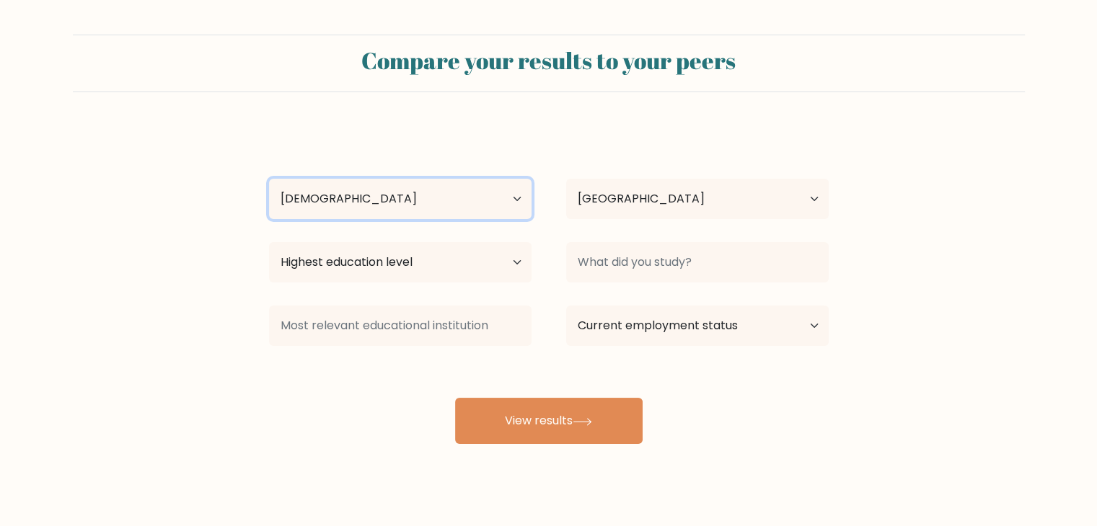
click at [269, 179] on select "Age Under 18 years old 18-24 years old 25-34 years old 35-44 years old 45-54 ye…" at bounding box center [400, 199] width 262 height 40
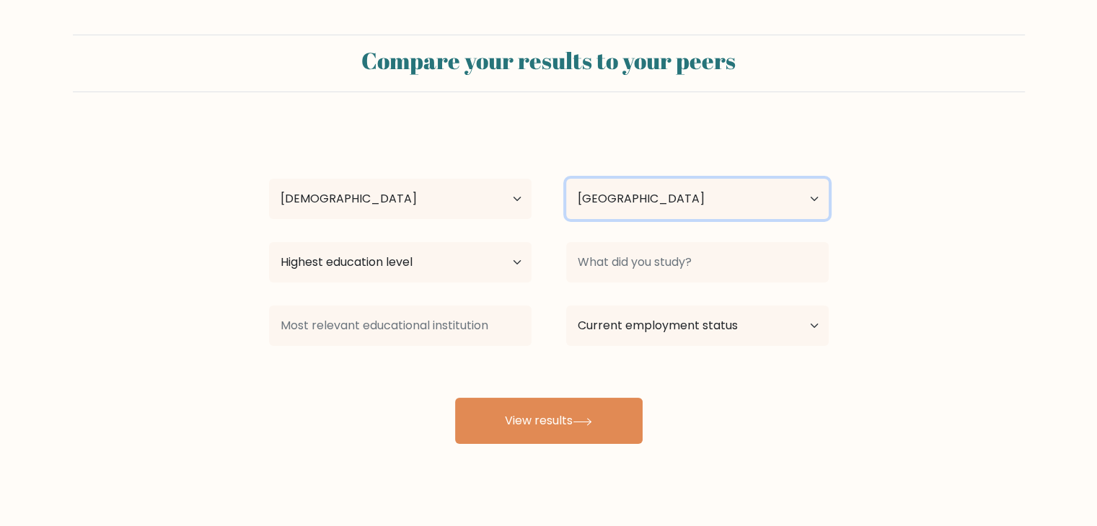
click at [666, 211] on select "Country Afghanistan Albania Algeria American Samoa Andorra Angola Anguilla Anta…" at bounding box center [697, 199] width 262 height 40
click at [544, 94] on form "Compare your results to your peers Terelyn Bruma Age Under 18 years old 18-24 y…" at bounding box center [548, 240] width 1097 height 410
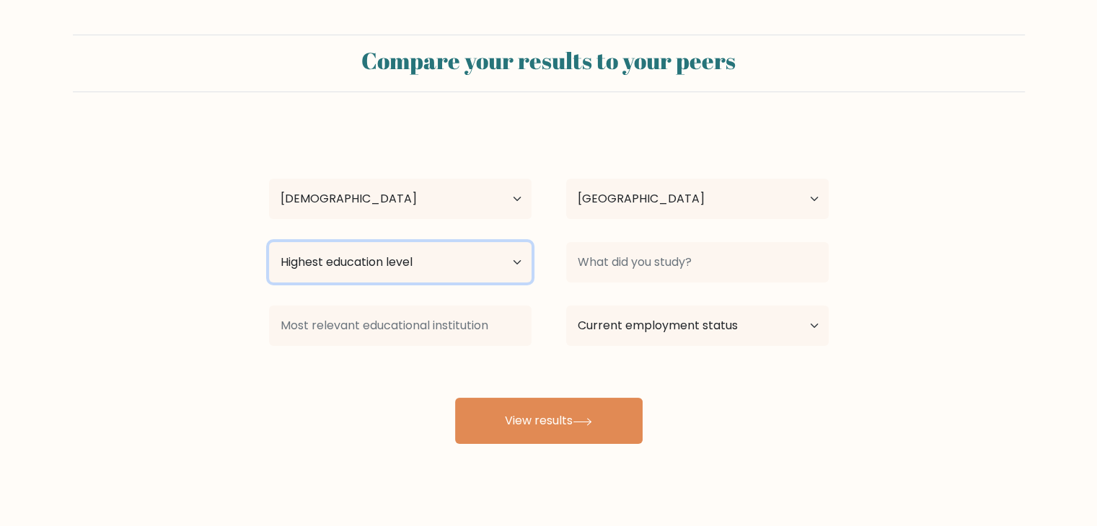
click at [448, 256] on select "Highest education level No schooling Primary Lower Secondary Upper Secondary Oc…" at bounding box center [400, 262] width 262 height 40
select select "bachelors_degree"
click at [269, 242] on select "Highest education level No schooling Primary Lower Secondary Upper Secondary Oc…" at bounding box center [400, 262] width 262 height 40
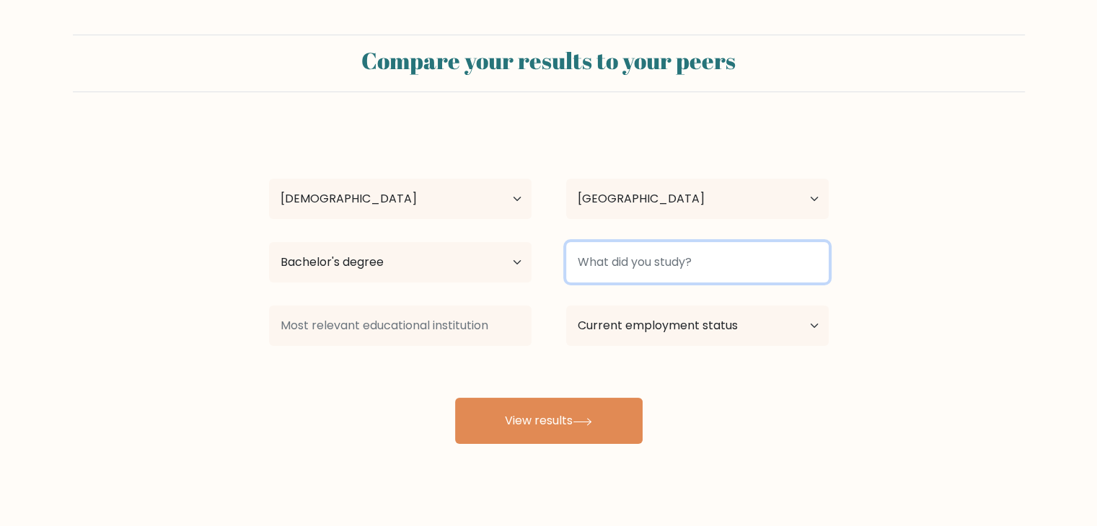
click at [652, 275] on input at bounding box center [697, 262] width 262 height 40
type input "B"
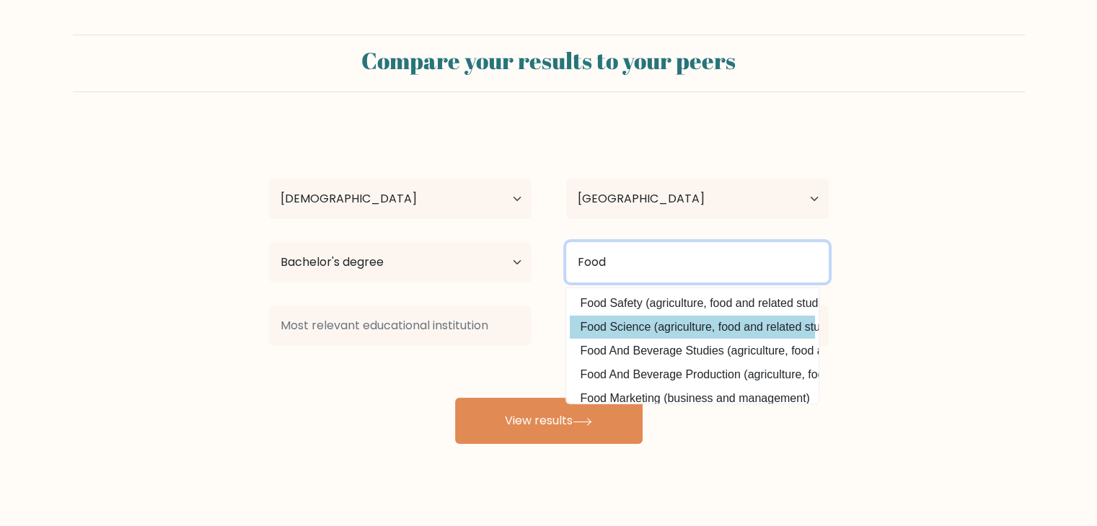
type input "Food"
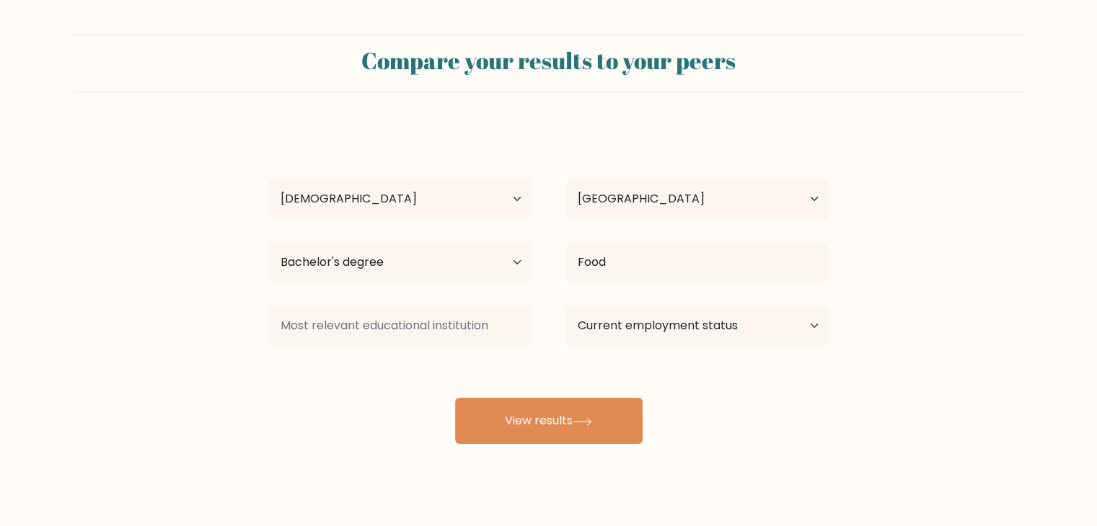
click at [718, 321] on div "Terelyn Bruma Age Under 18 years old 18-24 years old 25-34 years old 35-44 year…" at bounding box center [548, 285] width 577 height 317
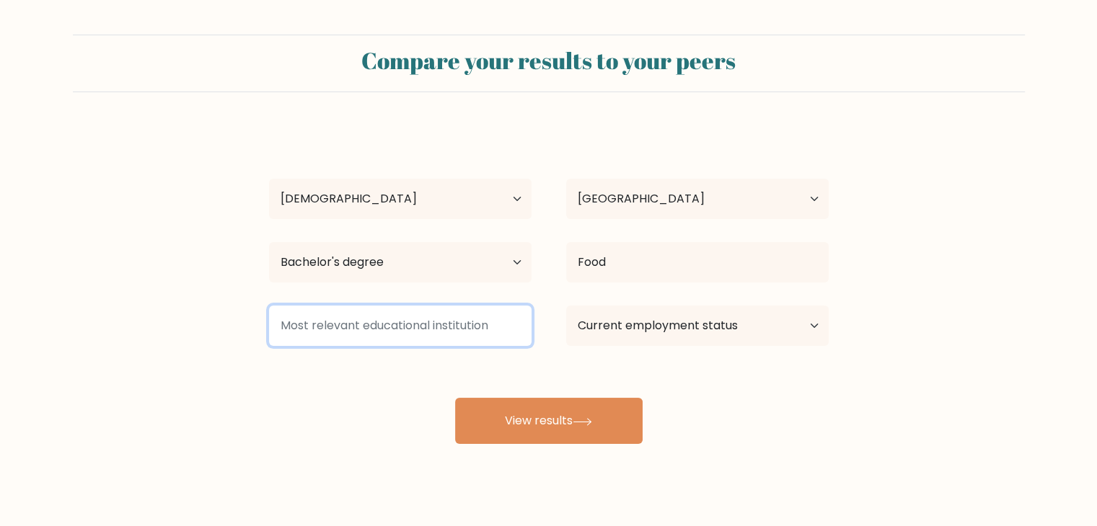
click at [479, 326] on input at bounding box center [400, 326] width 262 height 40
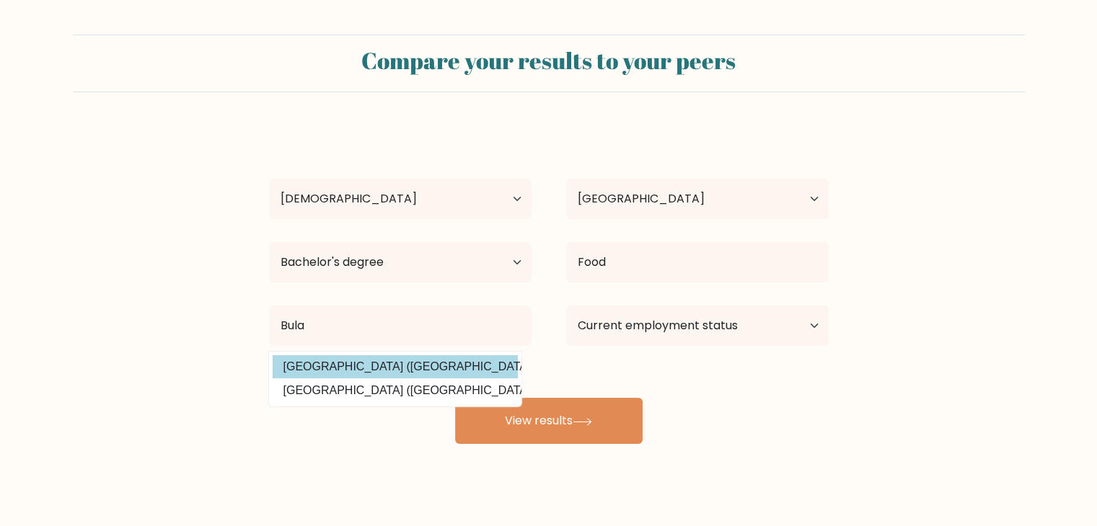
click at [448, 360] on div "Terelyn Bruma Age Under 18 years old 18-24 years old 25-34 years old 35-44 year…" at bounding box center [548, 285] width 577 height 317
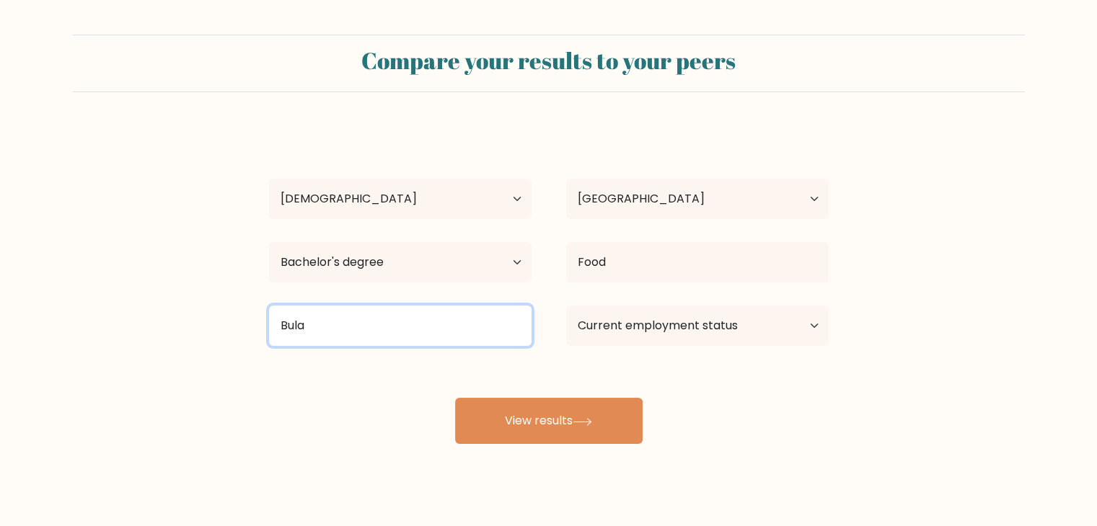
click at [469, 320] on input "Bula" at bounding box center [400, 326] width 262 height 40
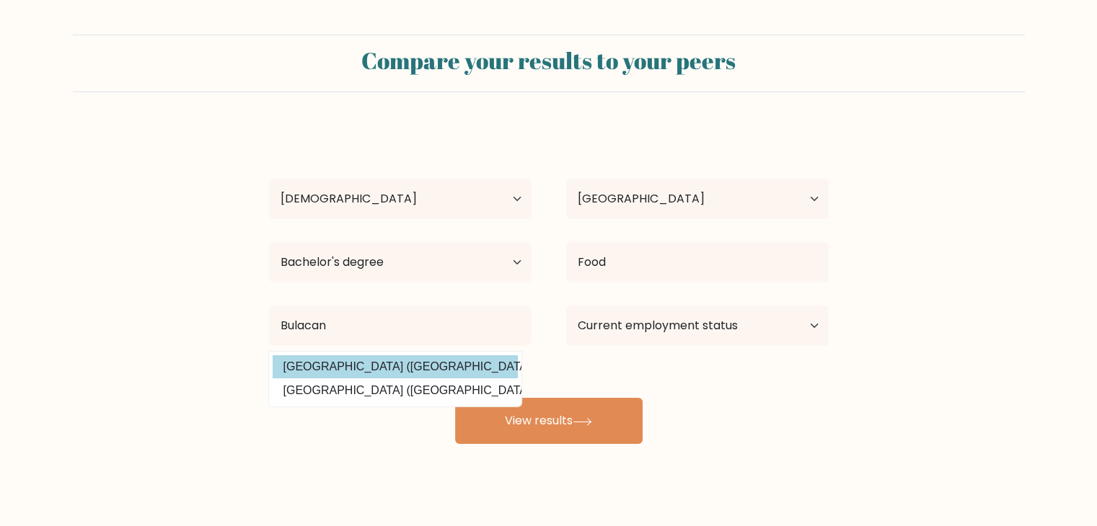
click at [426, 367] on div "Terelyn Bruma Age Under 18 years old 18-24 years old 25-34 years old 35-44 year…" at bounding box center [548, 285] width 577 height 317
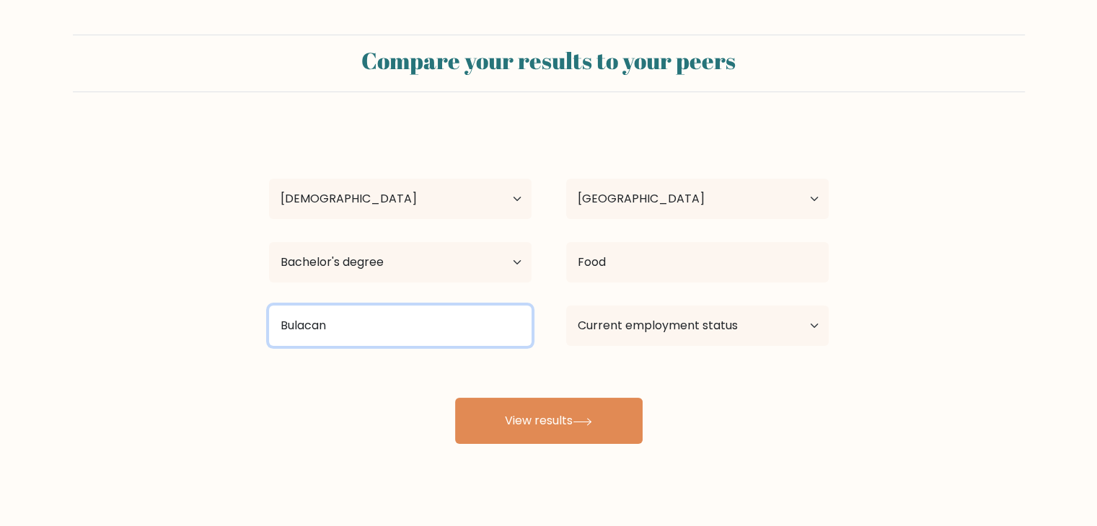
click at [407, 324] on input "Bulacan" at bounding box center [400, 326] width 262 height 40
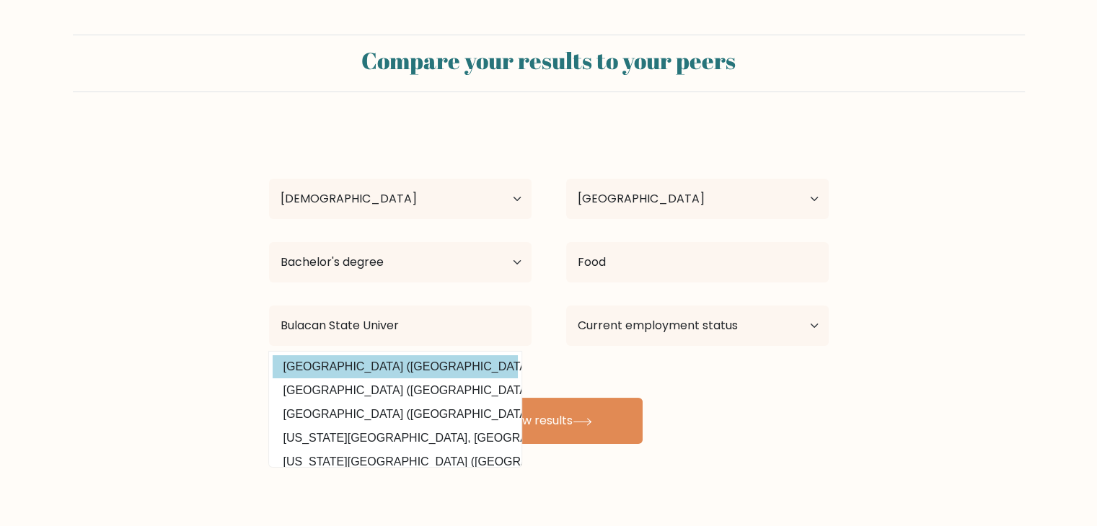
click at [402, 368] on div "Terelyn Bruma Age Under 18 years old 18-24 years old 25-34 years old 35-44 year…" at bounding box center [548, 285] width 577 height 317
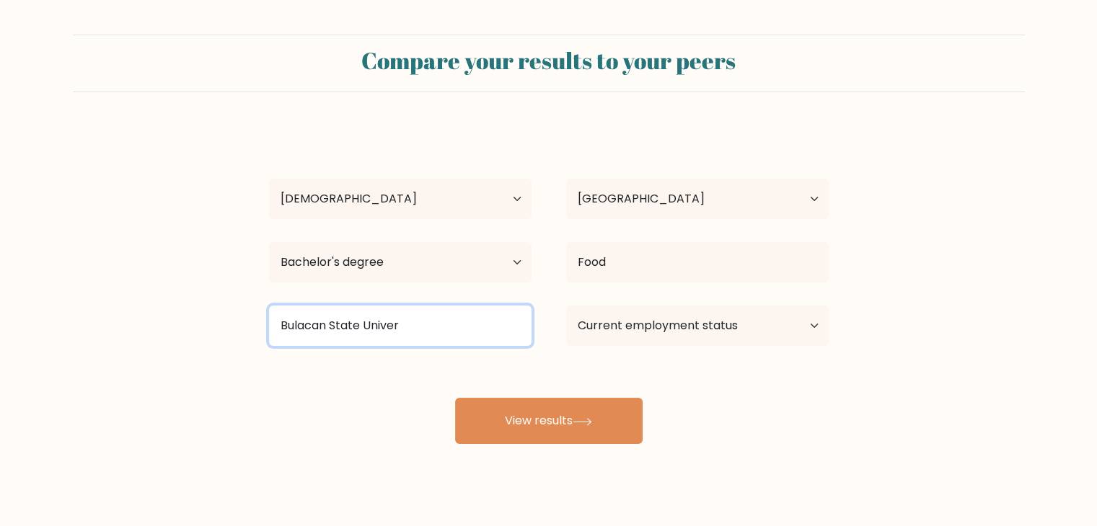
click at [416, 327] on input "Bulacan State Univer" at bounding box center [400, 326] width 262 height 40
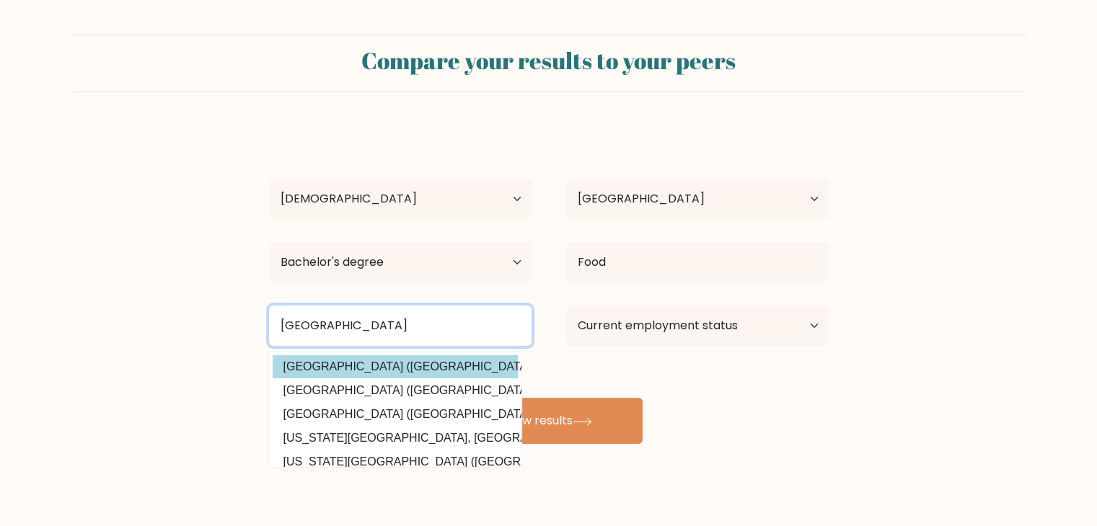
type input "Bulacan State University"
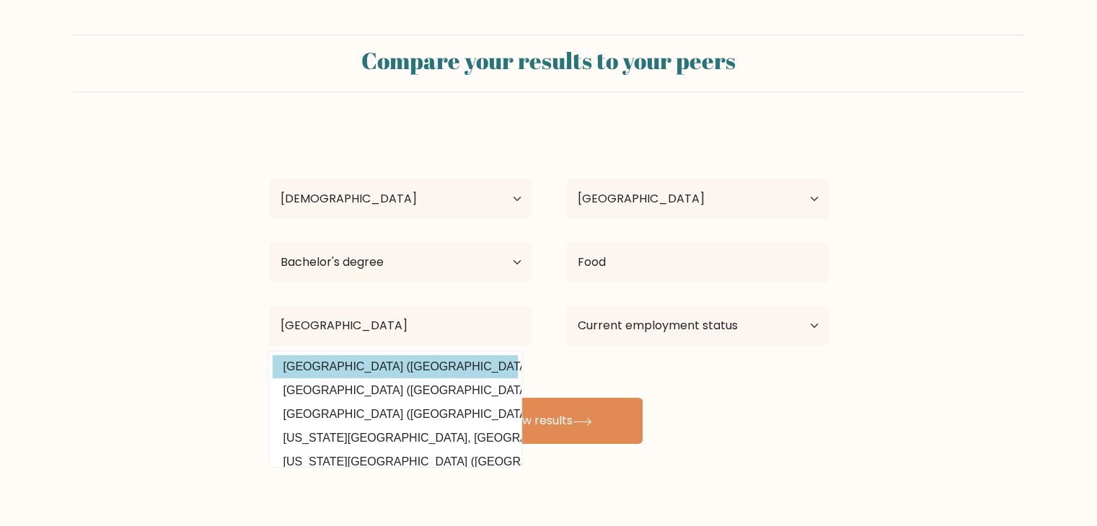
click at [438, 368] on div "Terelyn Bruma Age Under 18 years old 18-24 years old 25-34 years old 35-44 year…" at bounding box center [548, 285] width 577 height 317
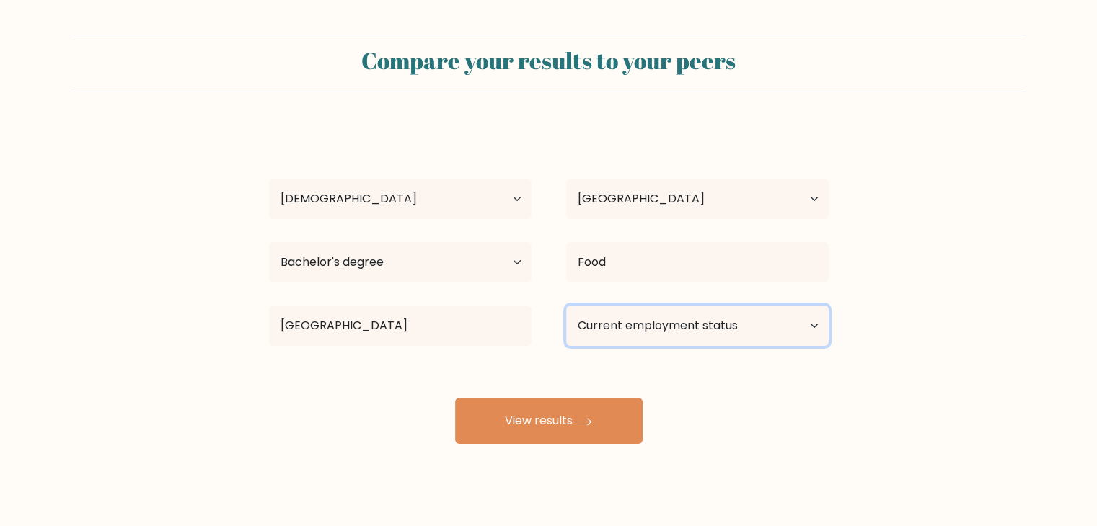
click at [680, 316] on select "Current employment status Employed Student Retired Other / prefer not to answer" at bounding box center [697, 326] width 262 height 40
select select "other"
click at [566, 306] on select "Current employment status Employed Student Retired Other / prefer not to answer" at bounding box center [697, 326] width 262 height 40
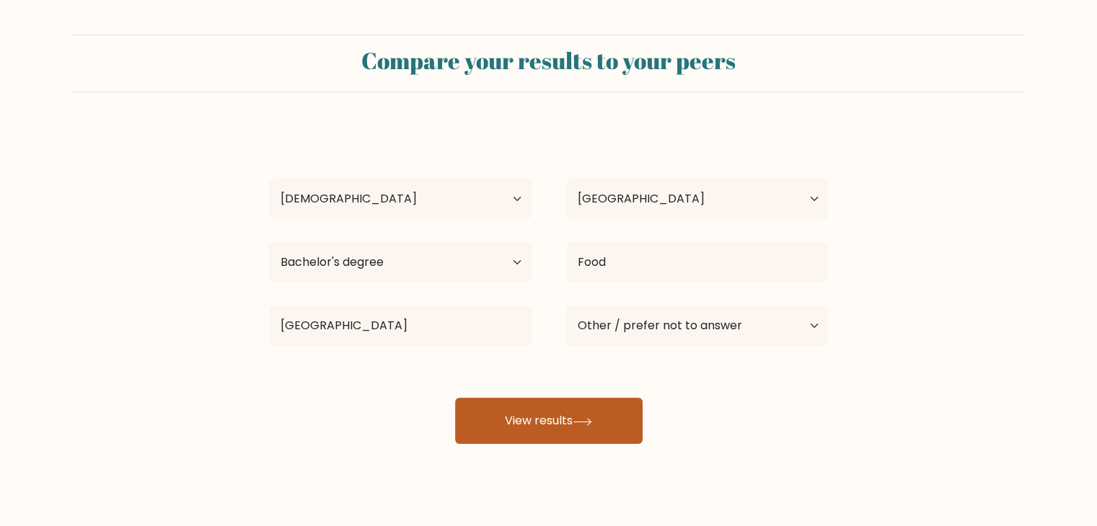
click at [572, 407] on button "View results" at bounding box center [548, 421] width 187 height 46
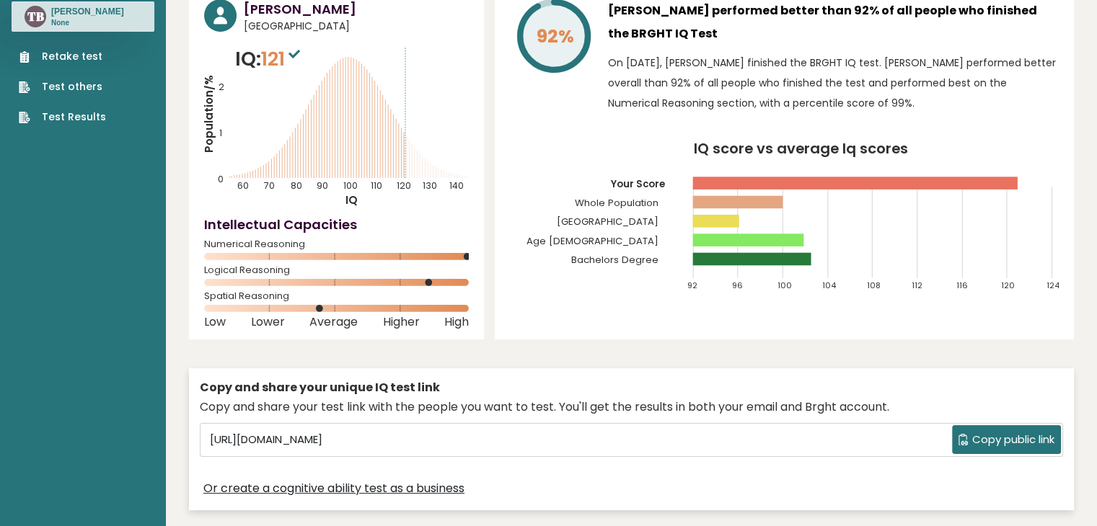
scroll to position [26, 0]
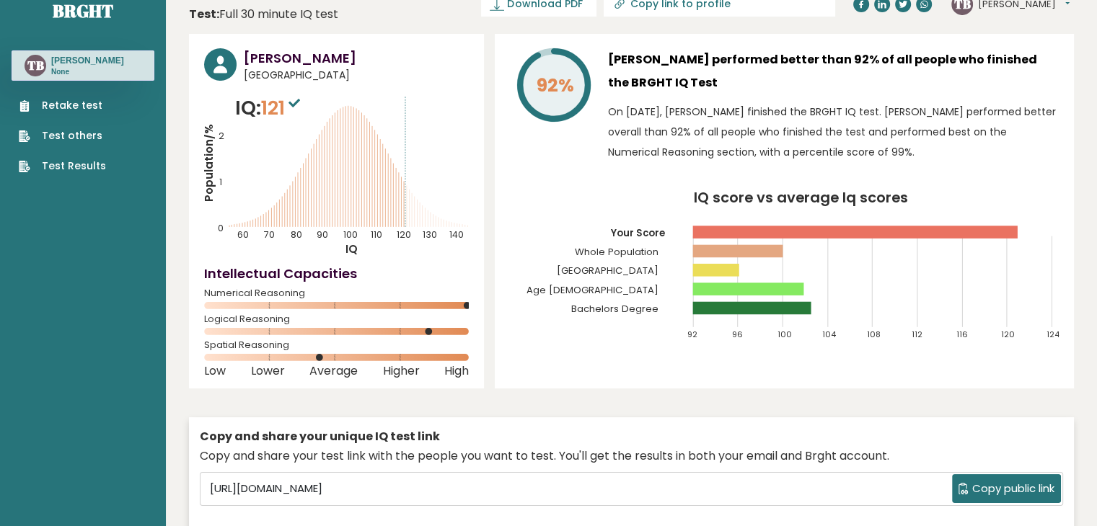
click at [942, 47] on div "92% Terelyn Bruma performed better than 92% of all people who finished the BRGH…" at bounding box center [784, 211] width 579 height 355
